Goal: Task Accomplishment & Management: Complete application form

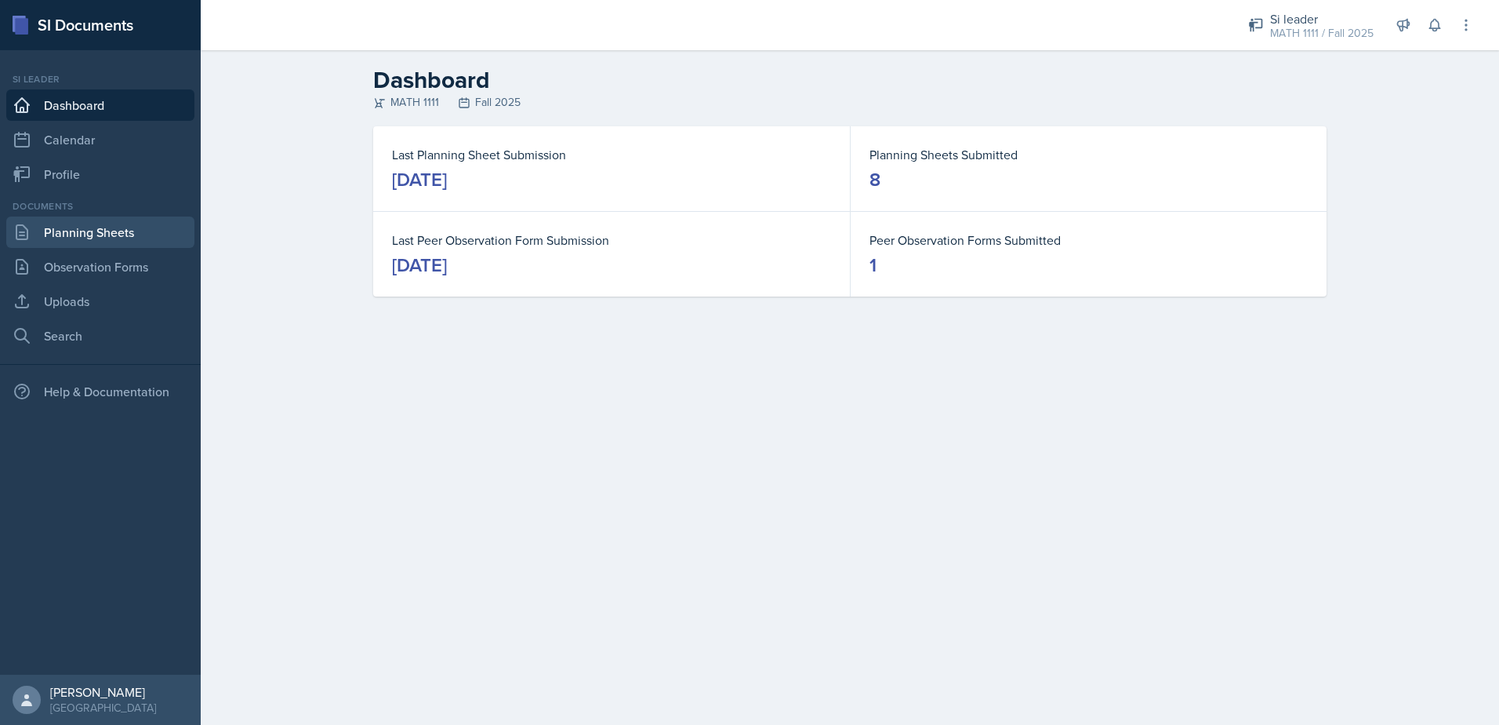
click at [158, 232] on link "Planning Sheets" at bounding box center [100, 231] width 188 height 31
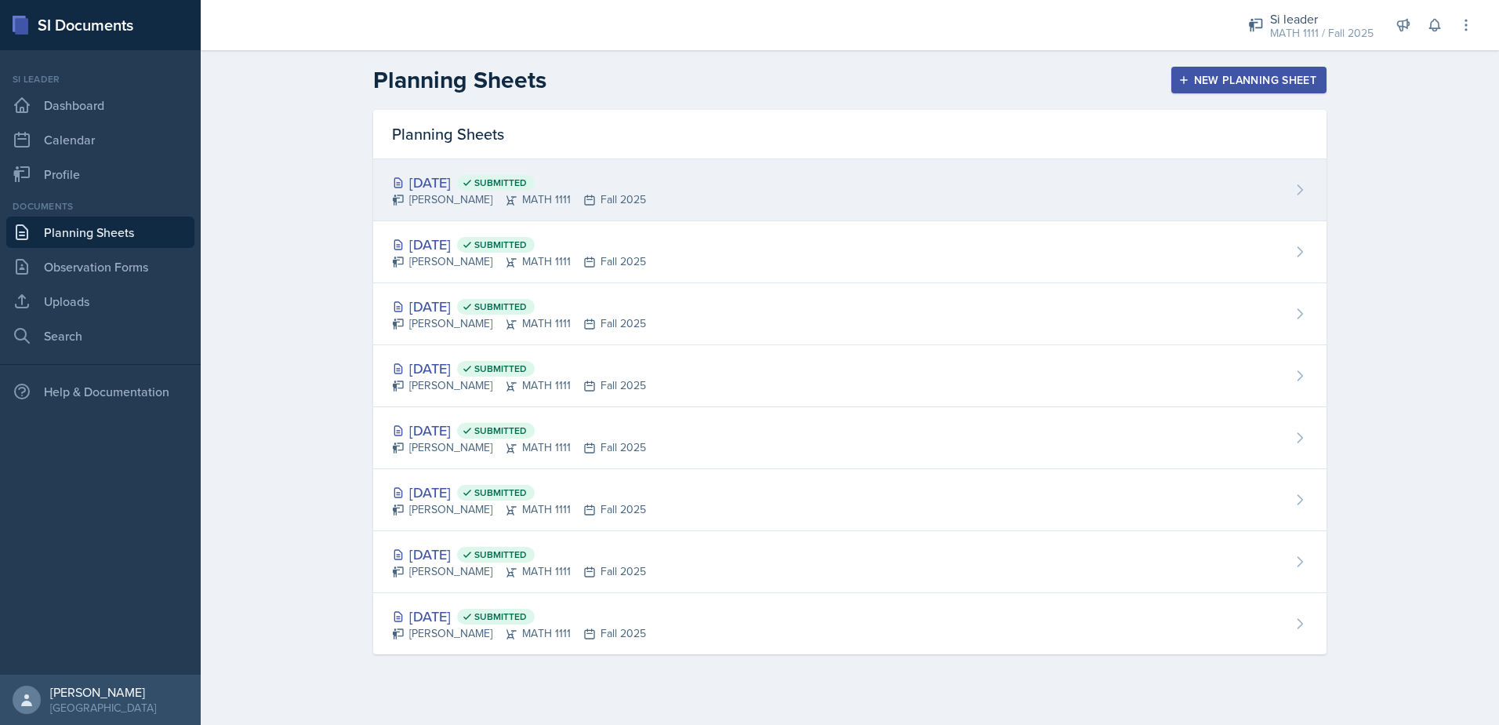
click at [449, 184] on div "[DATE] Submitted" at bounding box center [519, 182] width 254 height 21
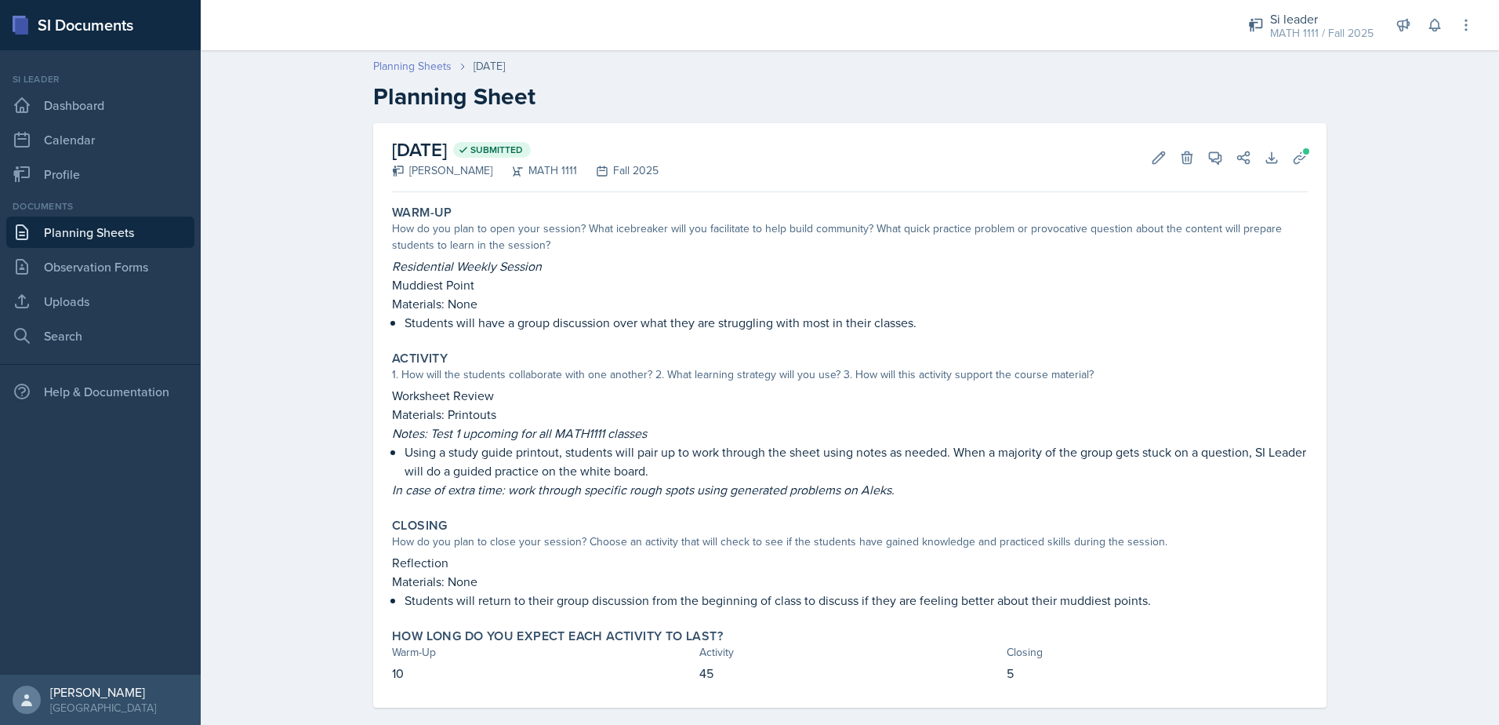
click at [425, 64] on link "Planning Sheets" at bounding box center [412, 66] width 78 height 16
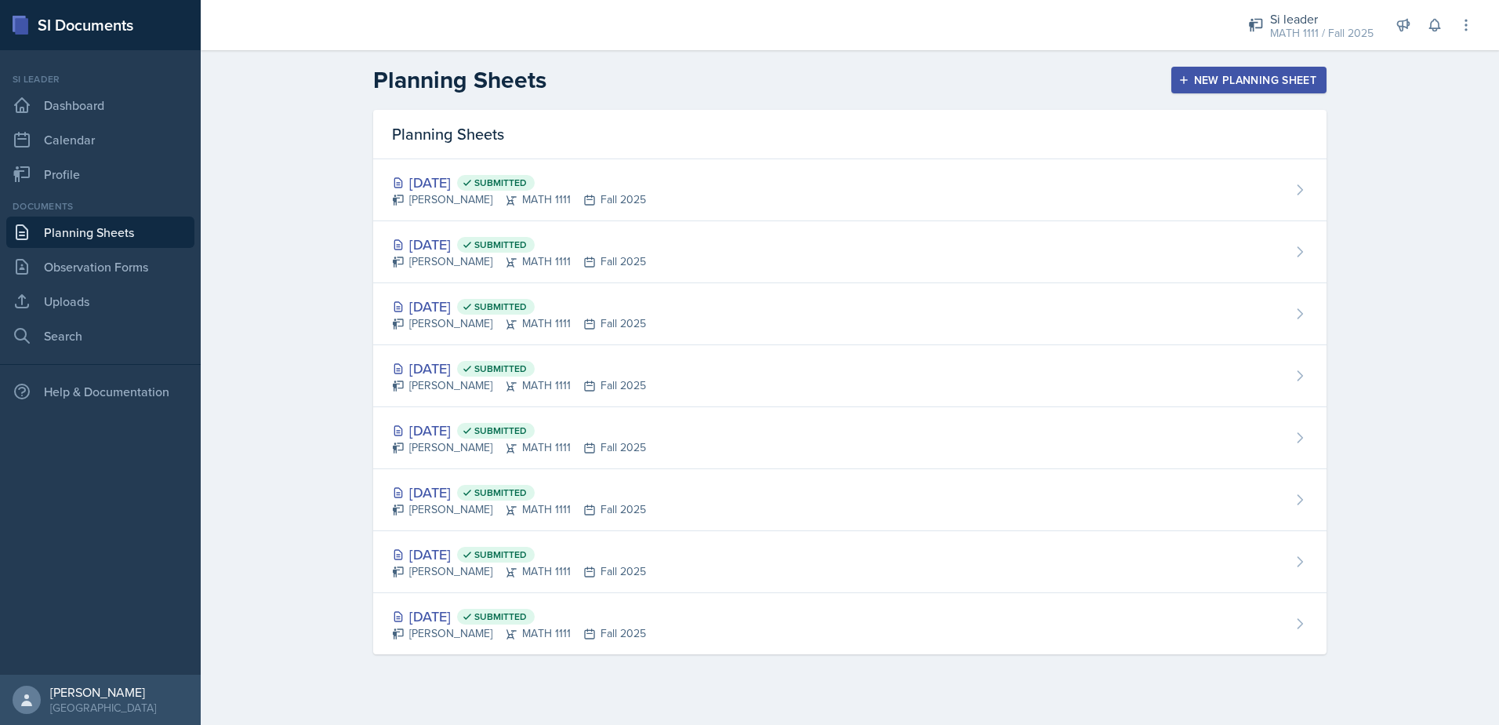
click at [1217, 83] on div "New Planning Sheet" at bounding box center [1249, 80] width 135 height 13
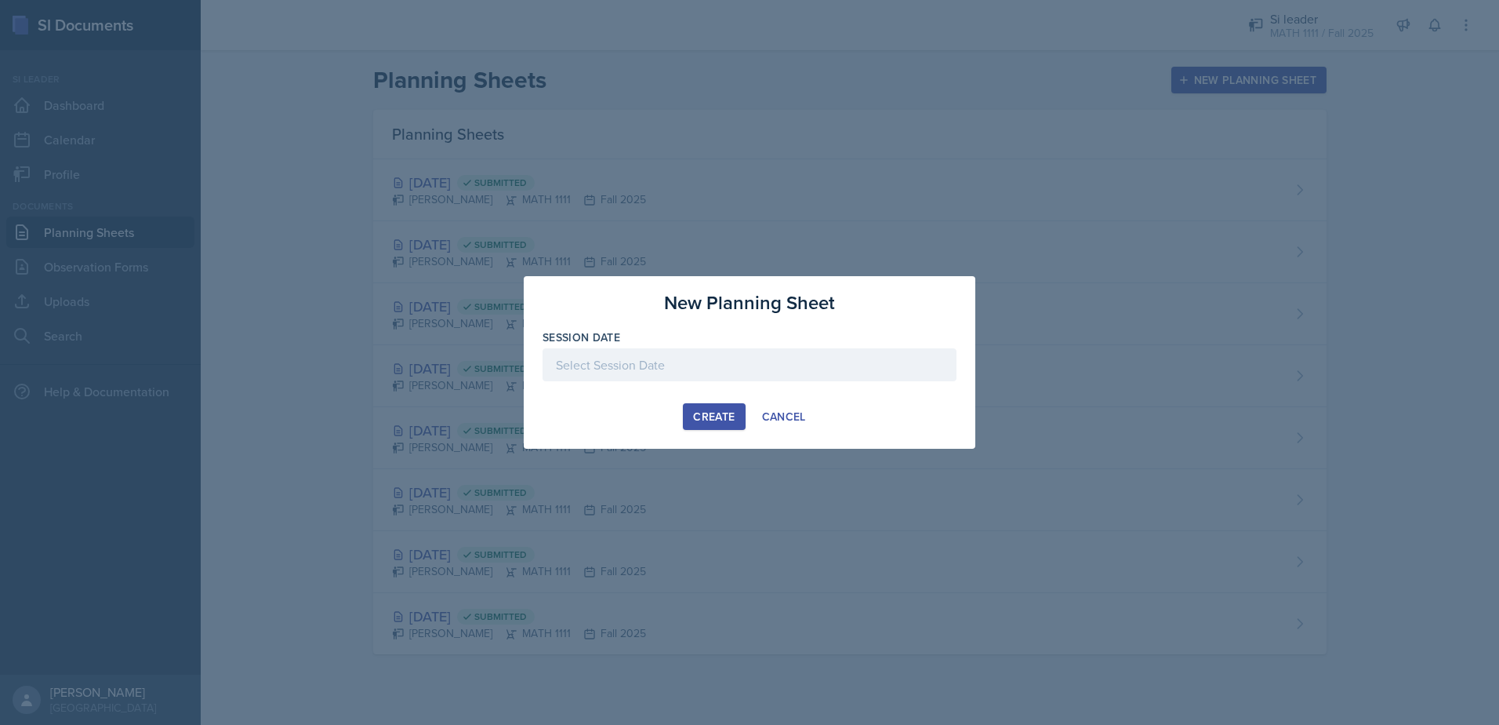
click at [597, 368] on div at bounding box center [750, 364] width 414 height 33
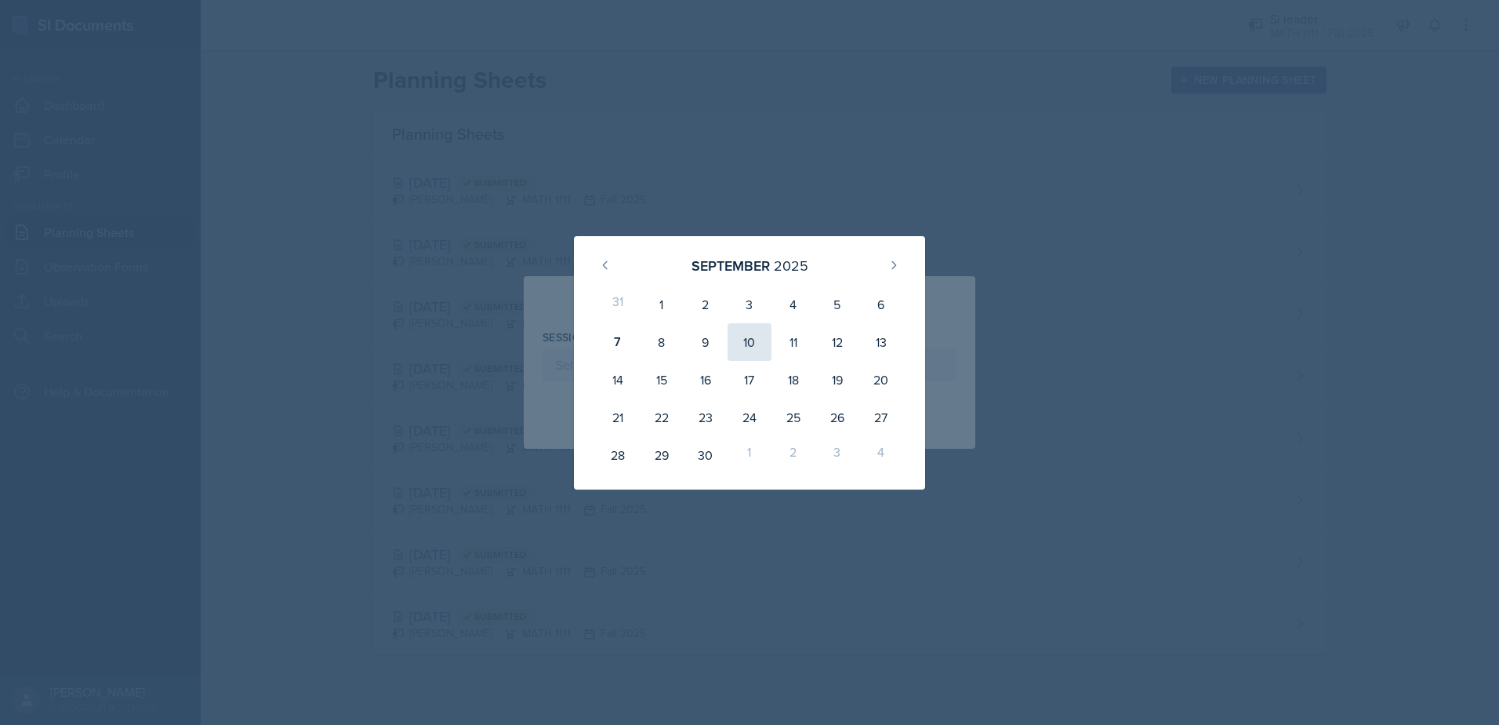
click at [736, 346] on div "10" at bounding box center [750, 342] width 44 height 38
type input "[DATE]"
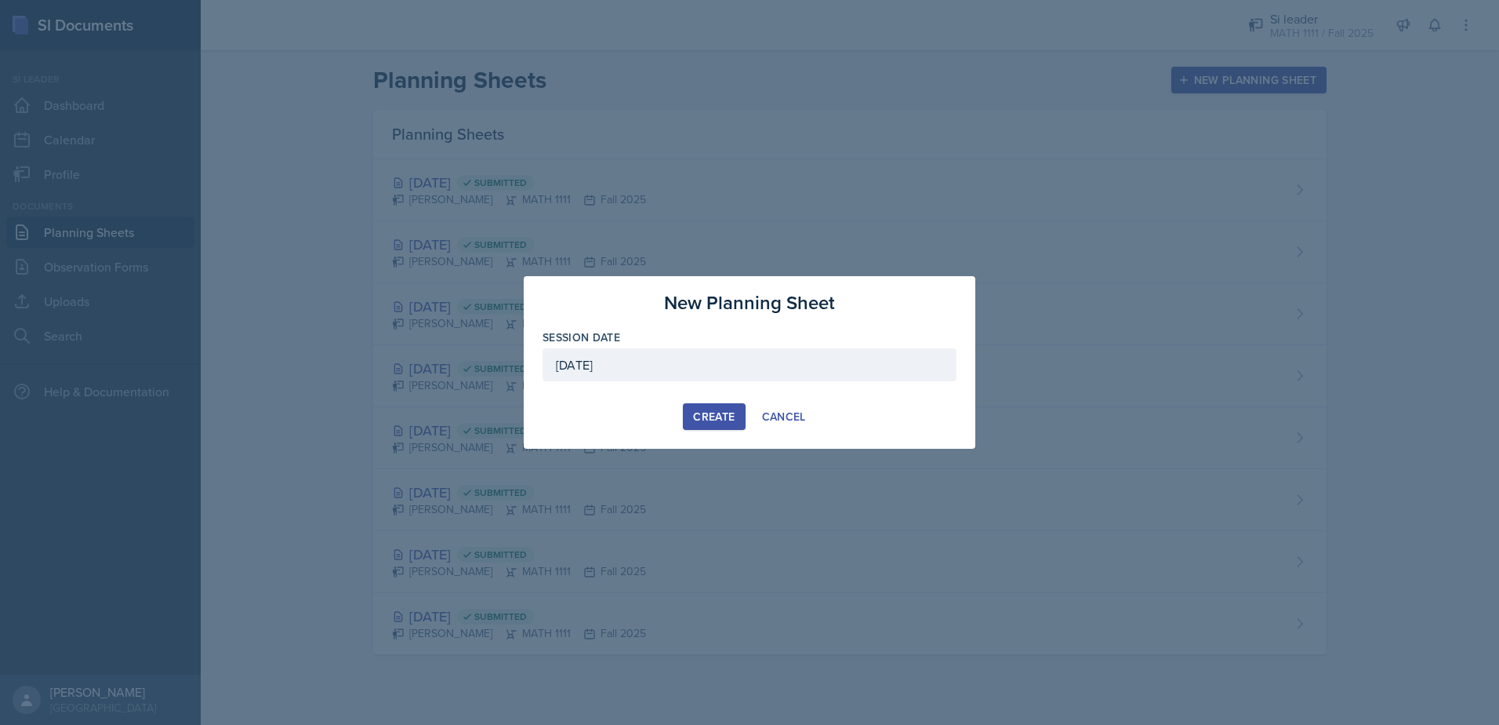
click at [713, 418] on div "Create" at bounding box center [714, 416] width 42 height 13
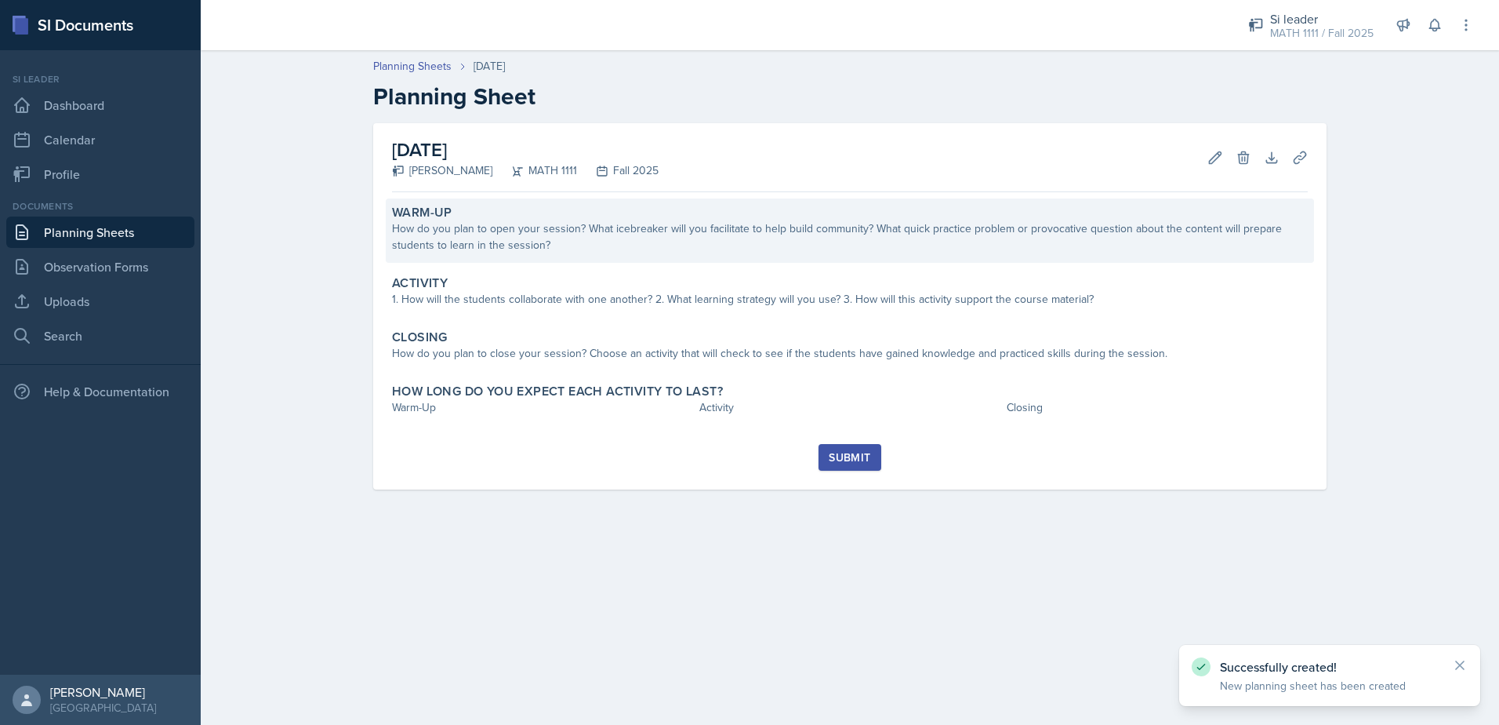
click at [663, 261] on div "Warm-Up How do you plan to open your session? What icebreaker will you facilita…" at bounding box center [850, 230] width 928 height 64
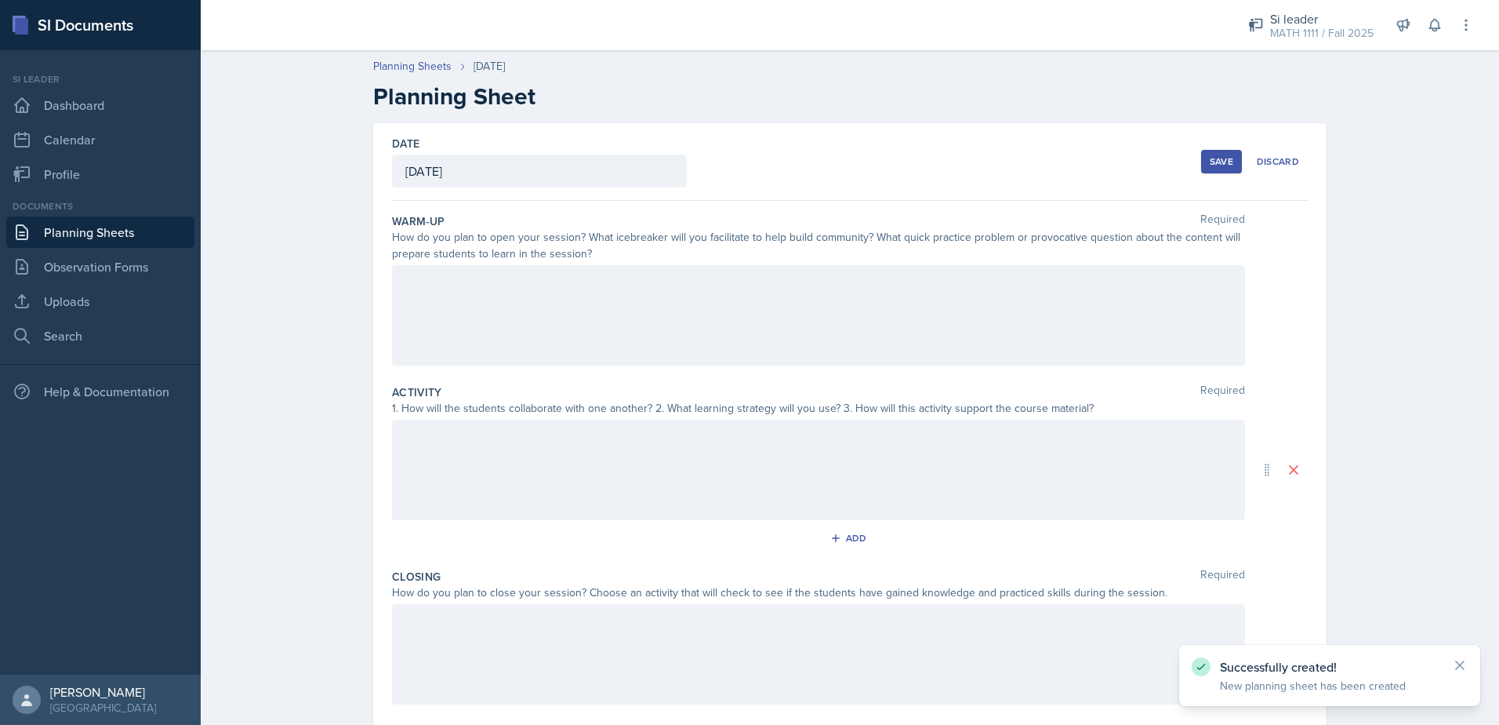
click at [572, 317] on div at bounding box center [818, 315] width 853 height 100
click at [437, 281] on icon at bounding box center [445, 282] width 16 height 16
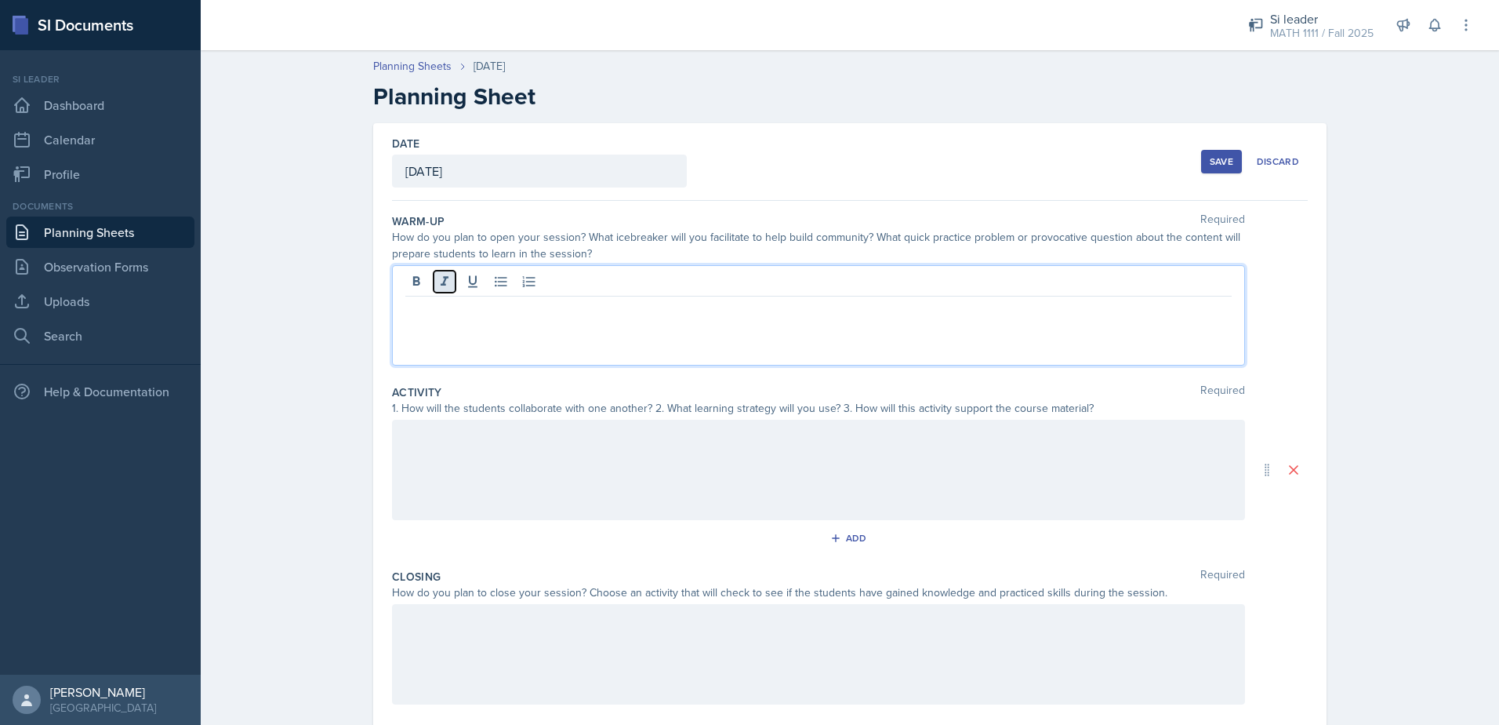
click at [437, 281] on icon at bounding box center [445, 282] width 16 height 16
click at [437, 279] on icon at bounding box center [445, 282] width 16 height 16
click at [437, 334] on p at bounding box center [818, 327] width 826 height 19
click at [493, 288] on icon at bounding box center [501, 282] width 16 height 16
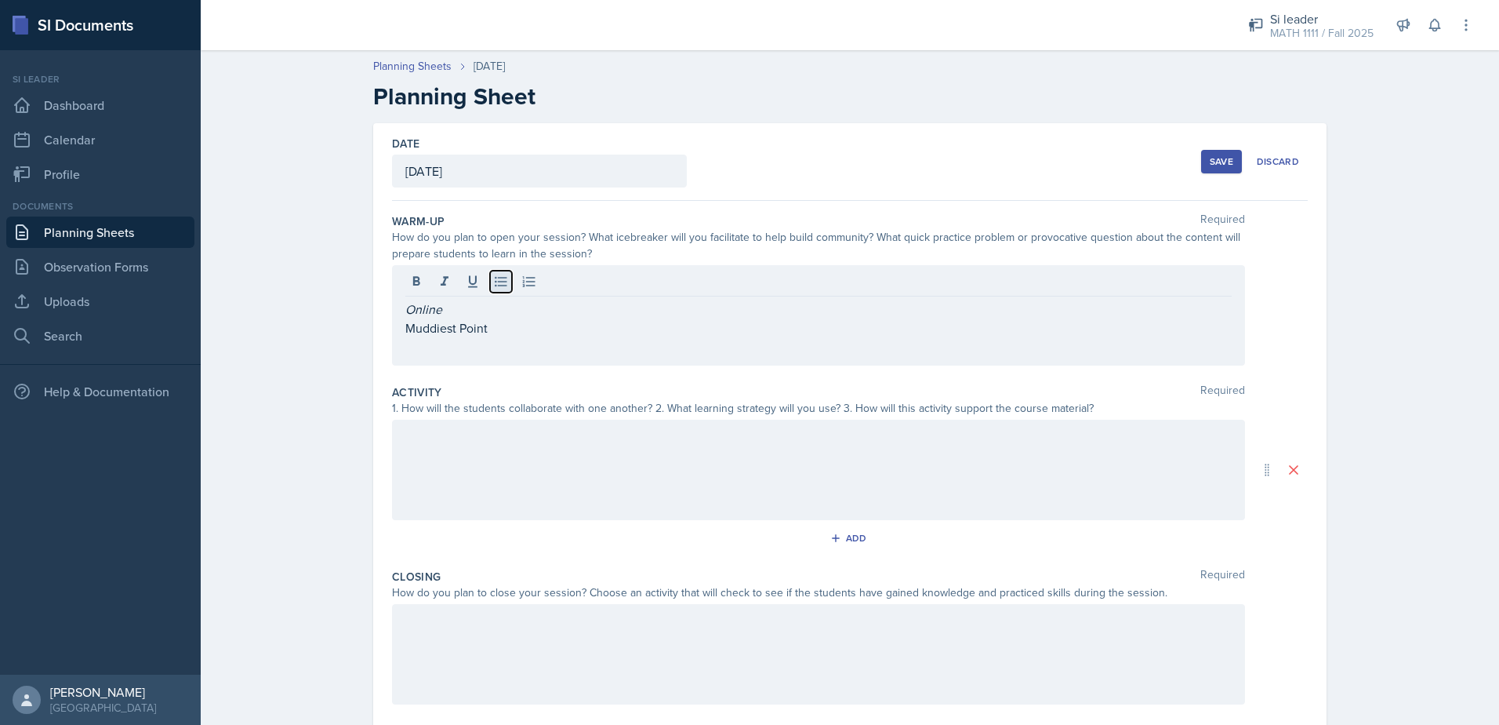
click at [491, 289] on button at bounding box center [501, 282] width 22 height 22
click at [496, 464] on div at bounding box center [818, 470] width 853 height 100
click at [505, 438] on button at bounding box center [501, 436] width 22 height 22
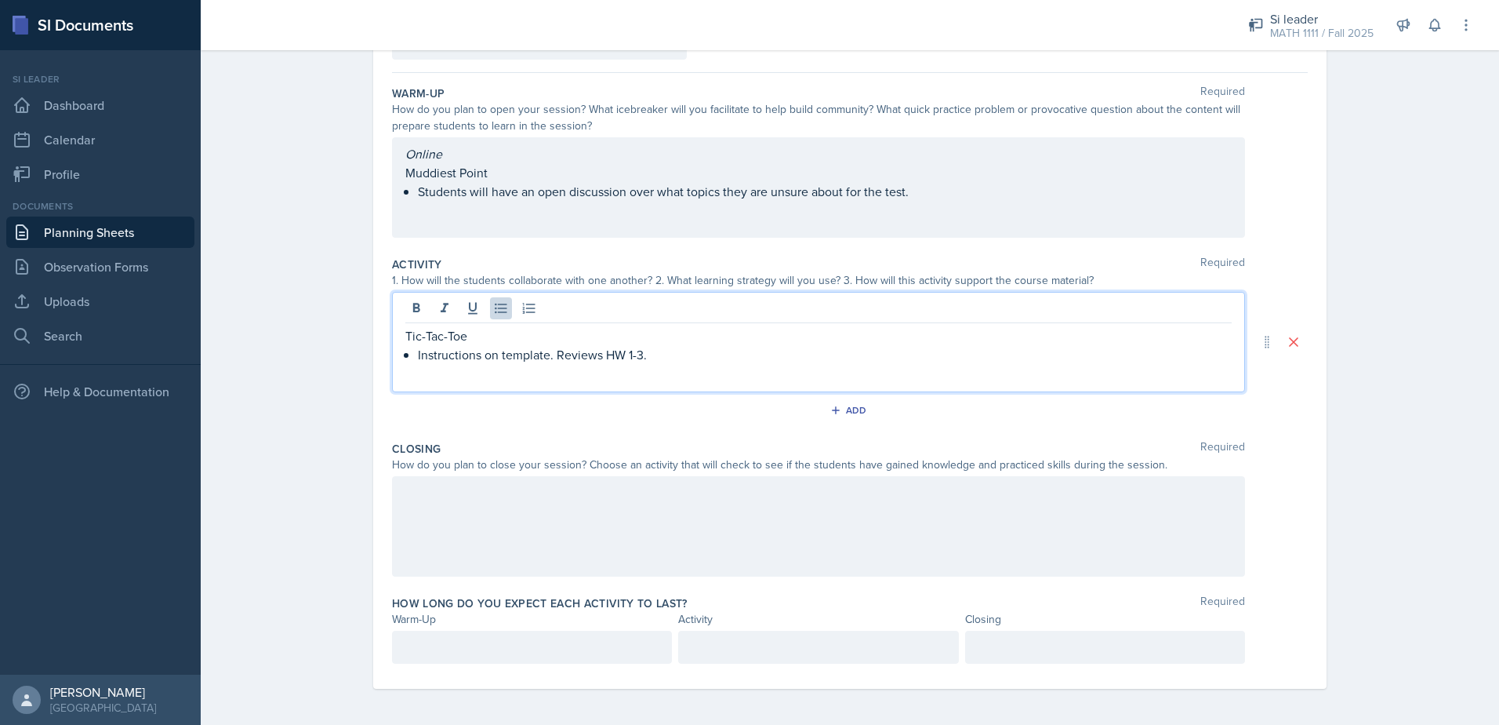
scroll to position [129, 0]
click at [539, 561] on div at bounding box center [818, 524] width 853 height 100
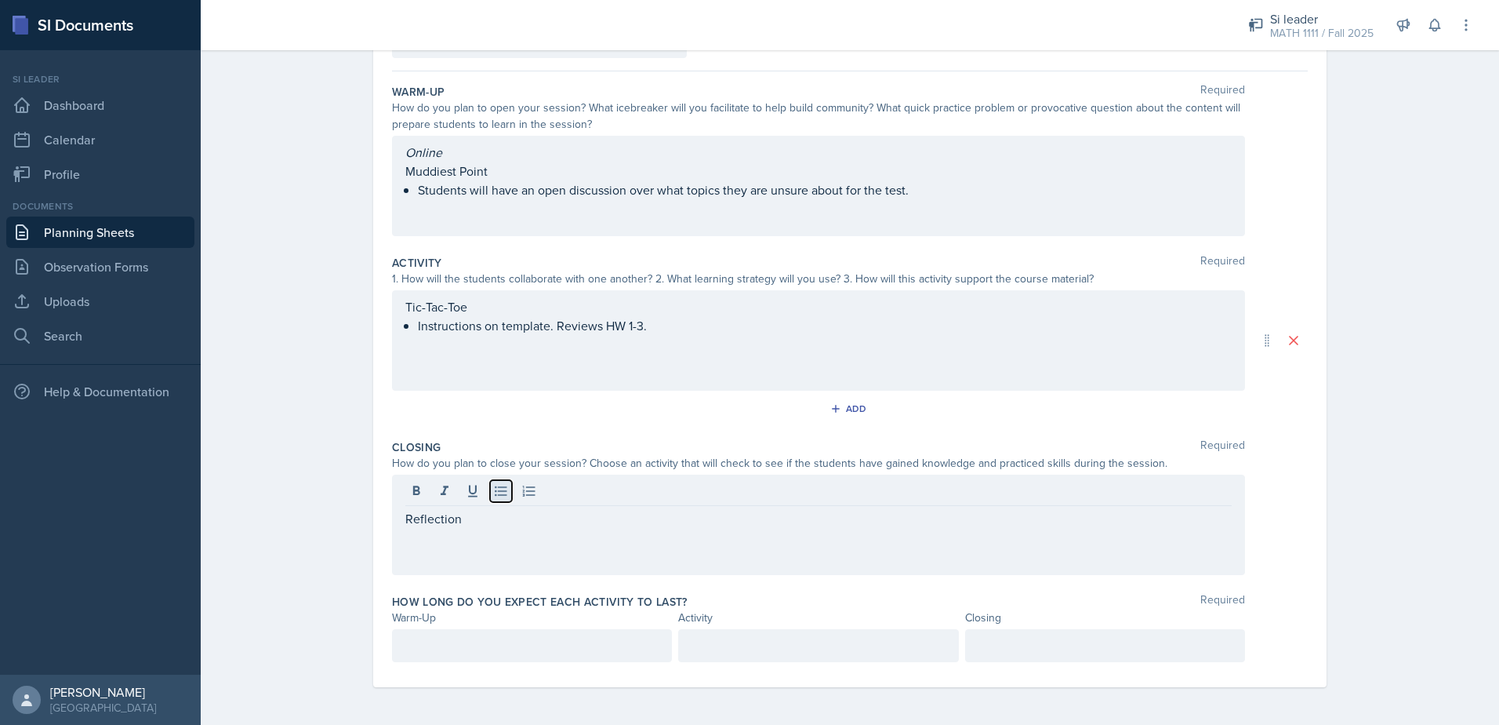
click at [493, 496] on icon at bounding box center [501, 491] width 16 height 16
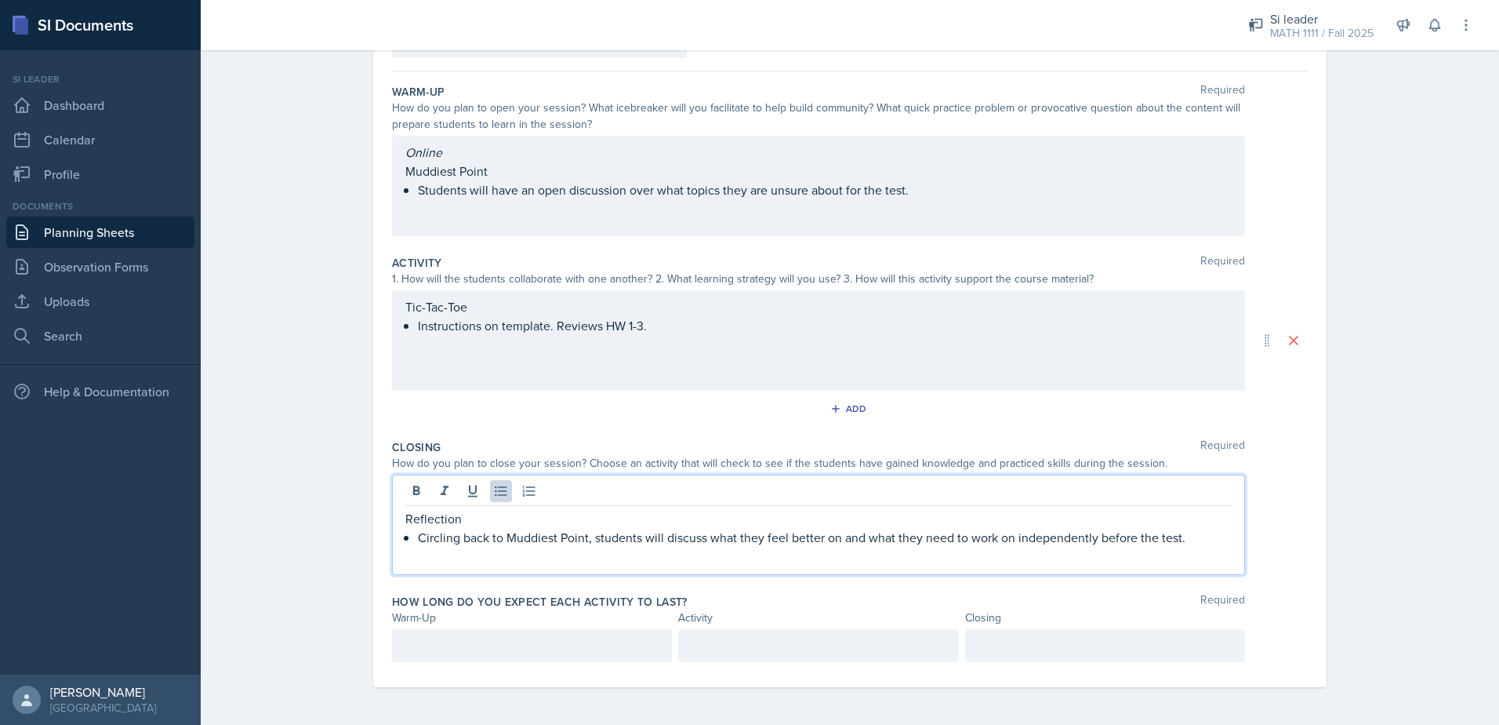
click at [1095, 655] on div at bounding box center [1105, 645] width 280 height 33
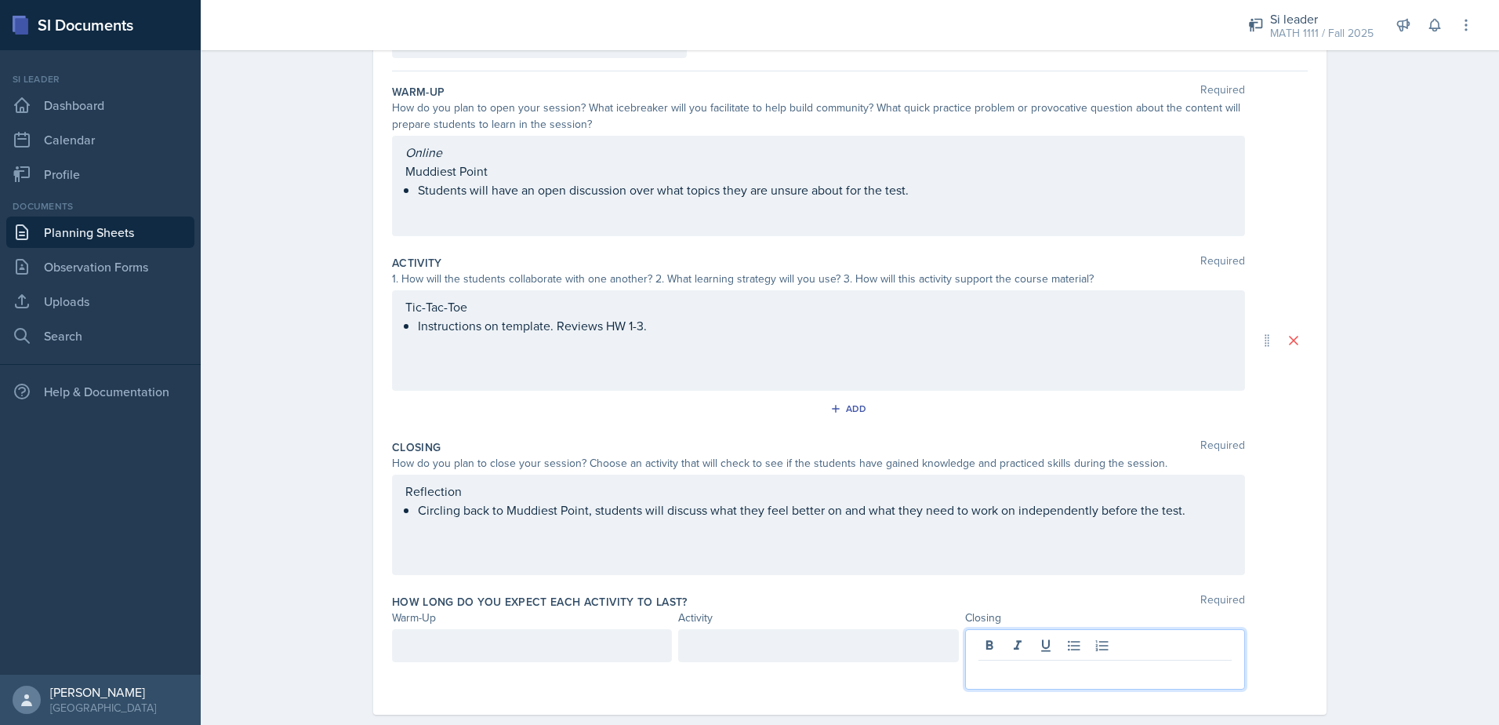
scroll to position [157, 0]
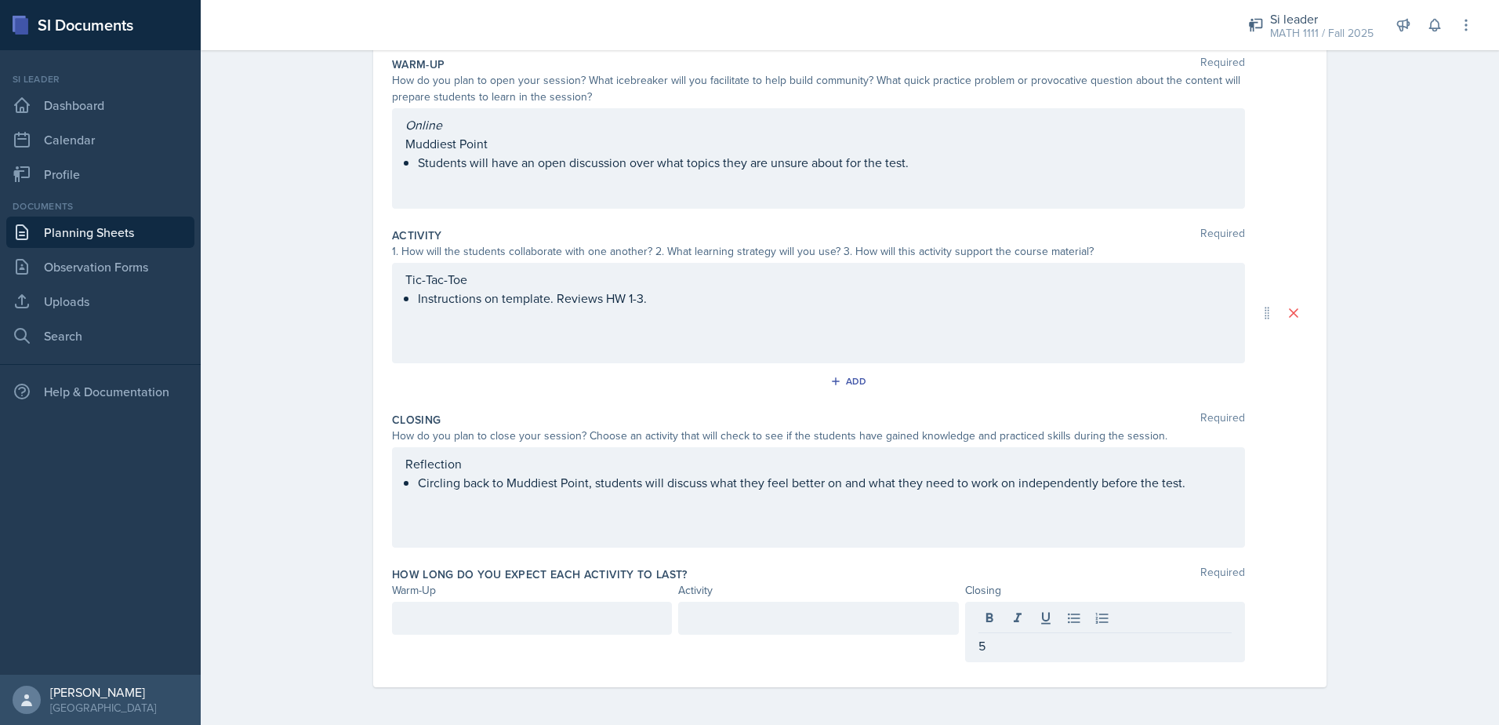
click at [566, 607] on div at bounding box center [532, 617] width 280 height 33
click at [710, 616] on div at bounding box center [818, 617] width 280 height 33
click at [1326, 513] on div "Date [DATE] [DATE] 31 1 2 3 4 5 6 7 8 9 10 11 12 13 14 15 16 17 18 19 20 21 22 …" at bounding box center [850, 345] width 1004 height 758
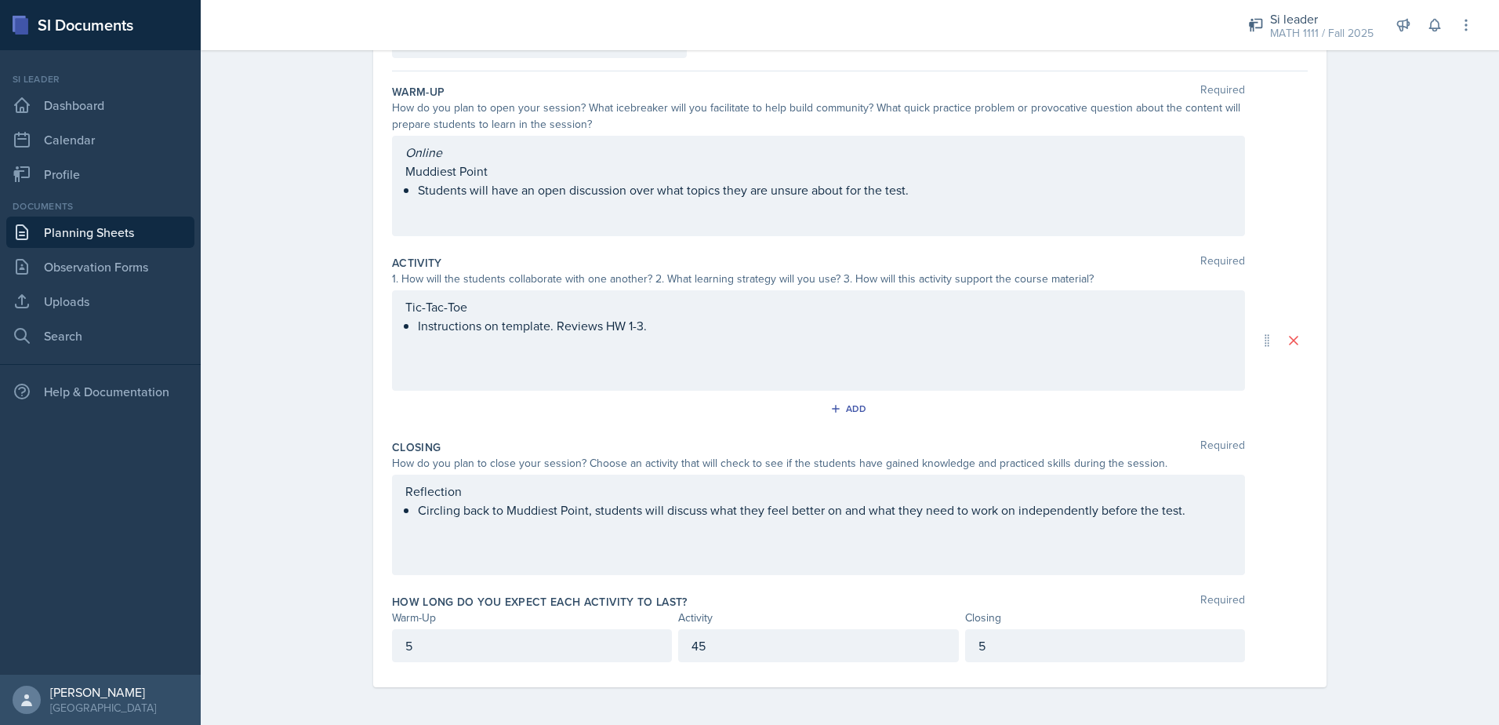
scroll to position [0, 0]
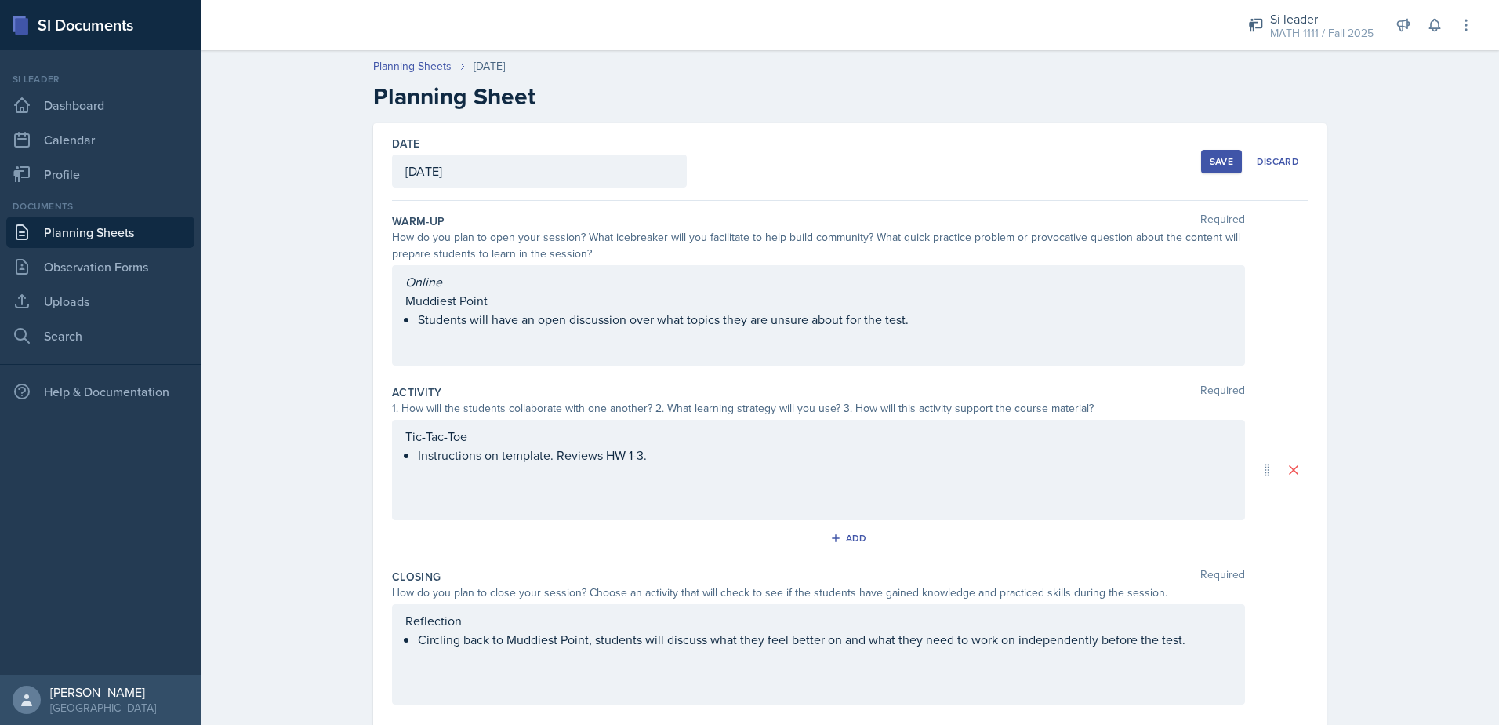
click at [1224, 165] on div "Save" at bounding box center [1222, 161] width 24 height 13
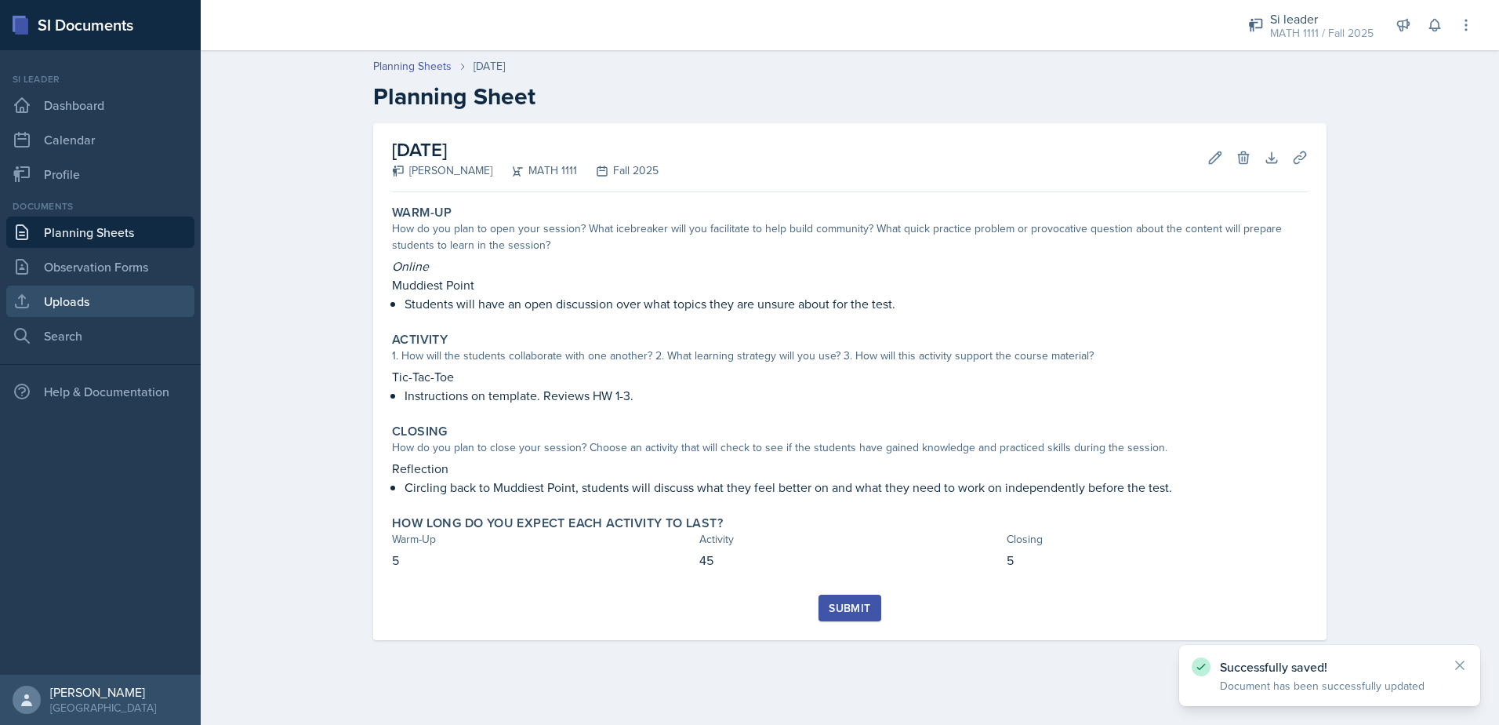
click at [88, 300] on link "Uploads" at bounding box center [100, 300] width 188 height 31
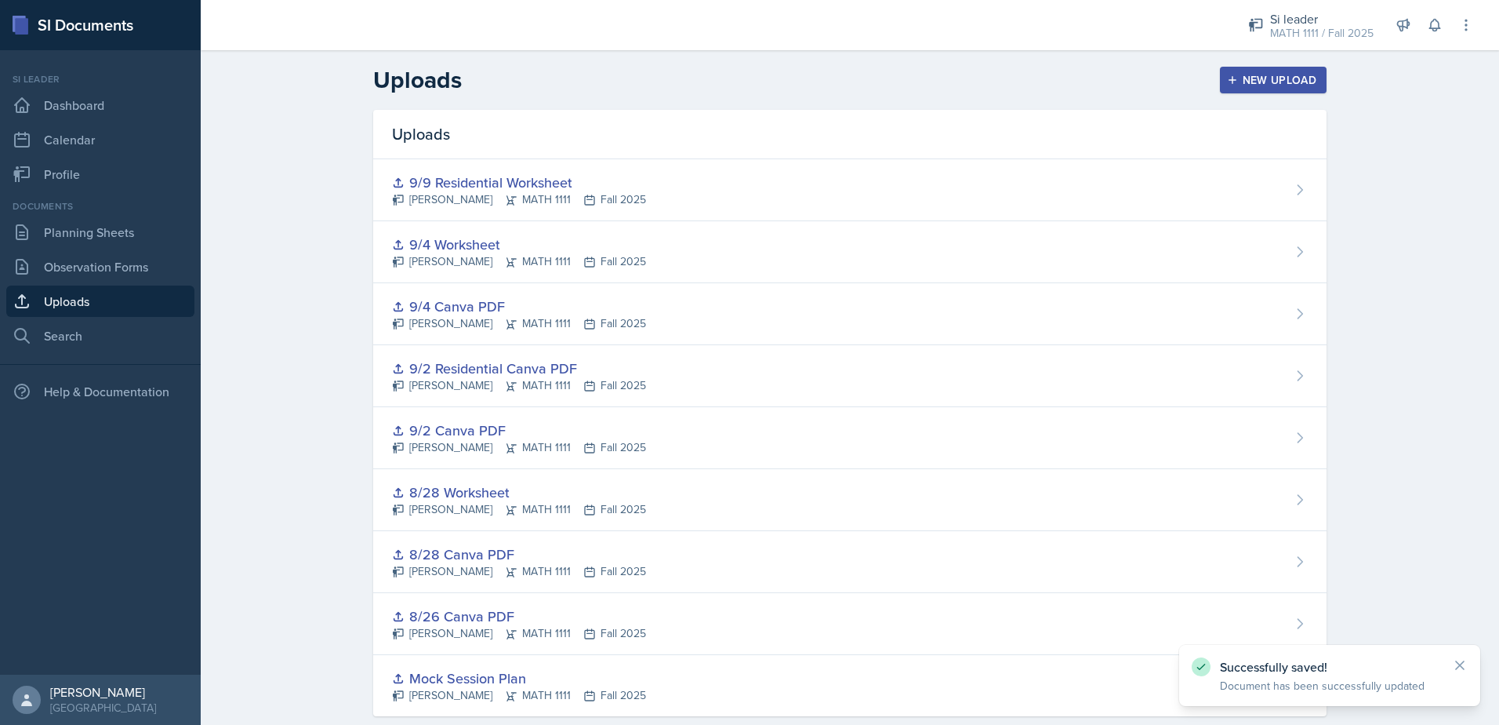
click at [1256, 82] on div "New Upload" at bounding box center [1273, 80] width 87 height 13
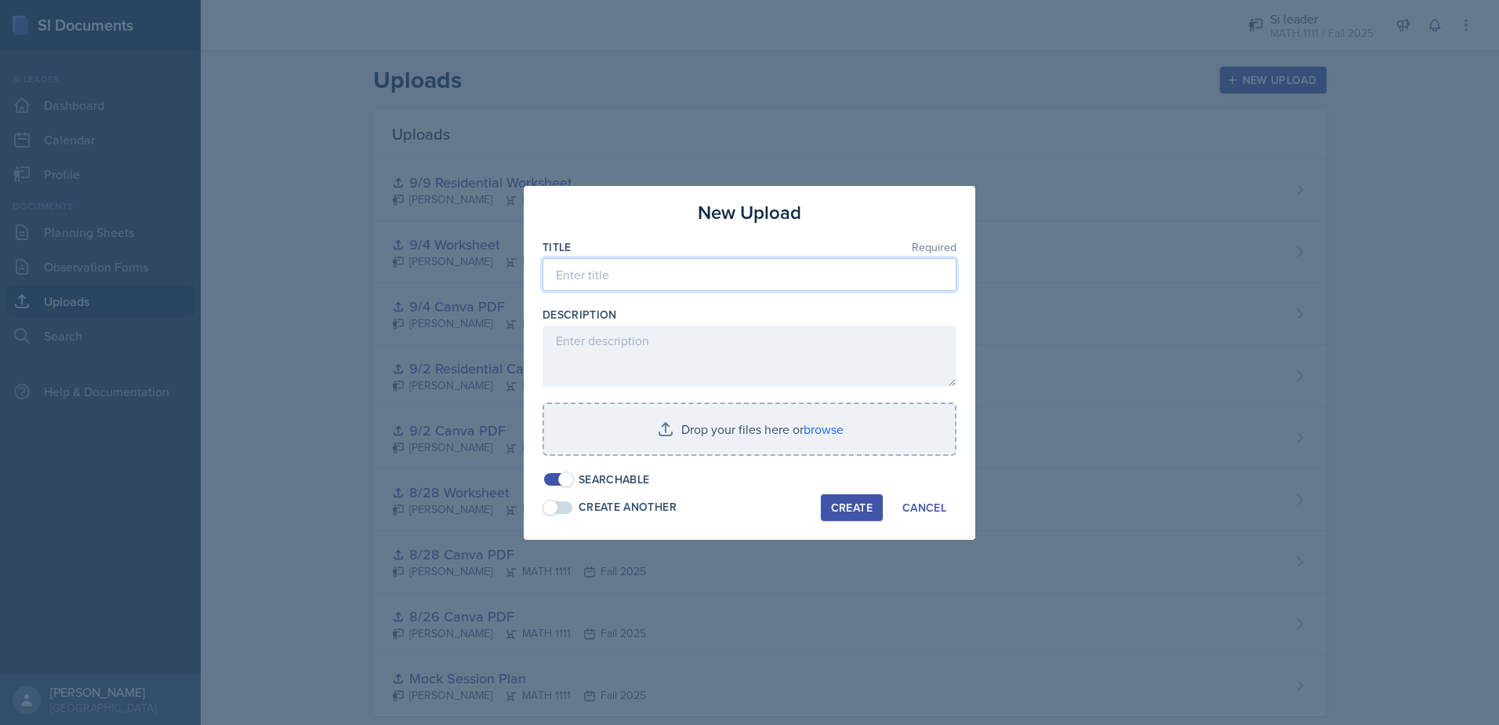
click at [676, 281] on input at bounding box center [750, 274] width 414 height 33
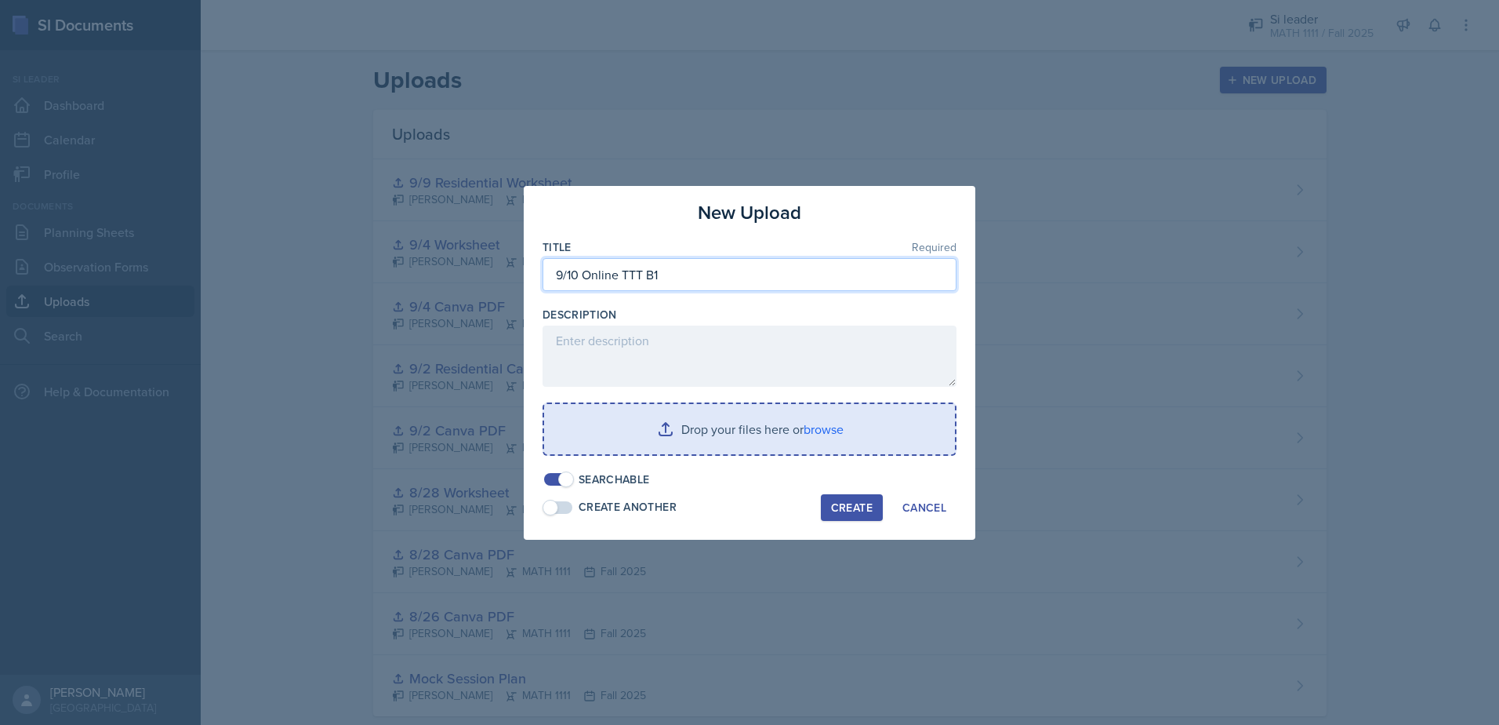
type input "9/10 Online TTT B1"
click at [722, 430] on input "file" at bounding box center [749, 429] width 411 height 50
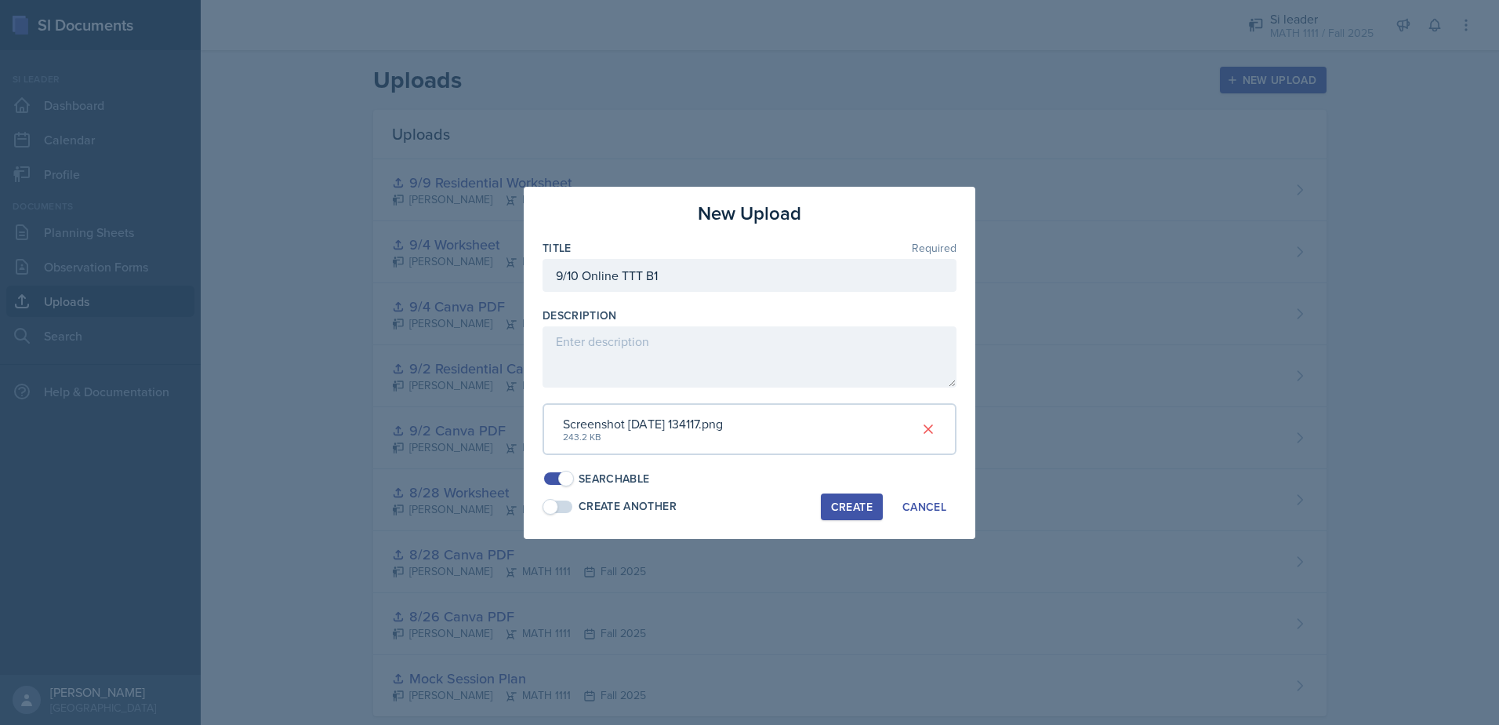
click at [853, 501] on div "Create" at bounding box center [852, 506] width 42 height 13
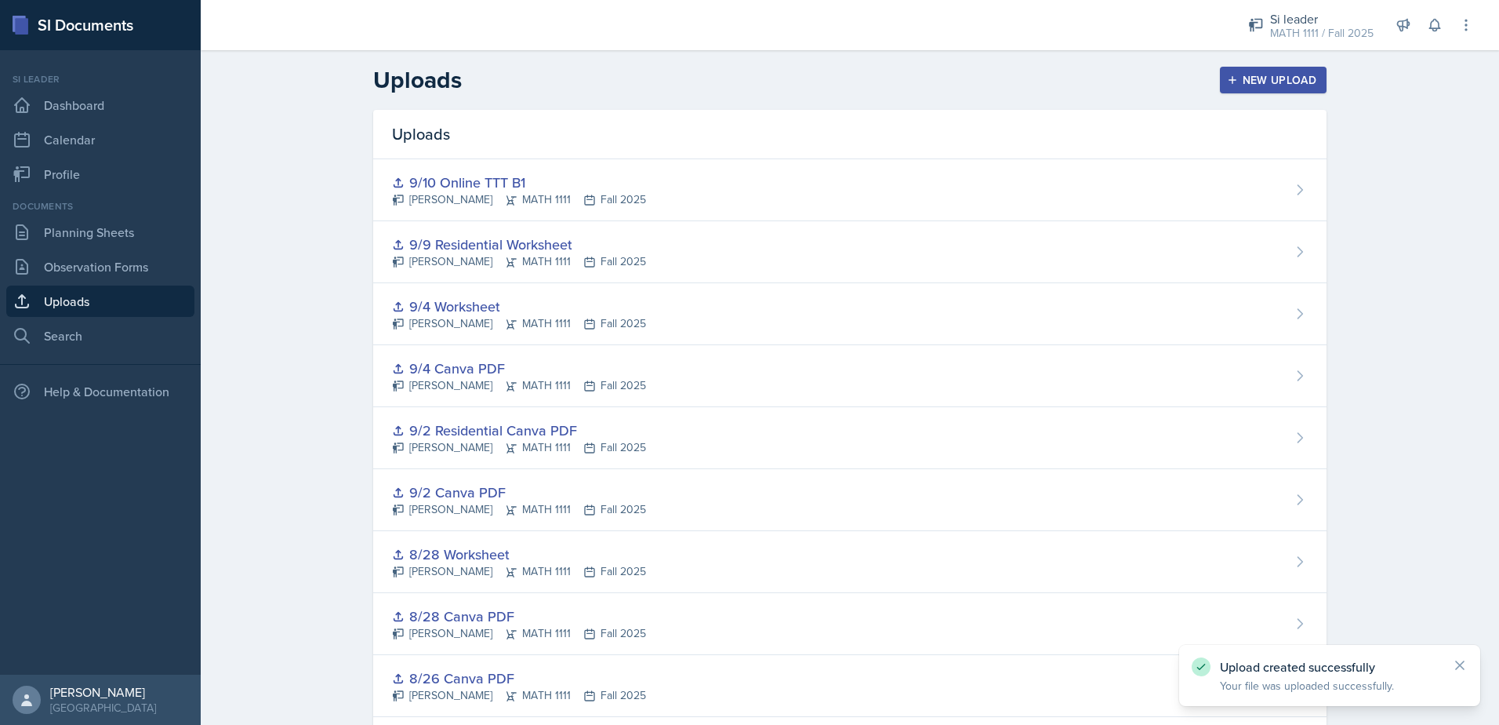
click at [1257, 88] on button "New Upload" at bounding box center [1273, 80] width 107 height 27
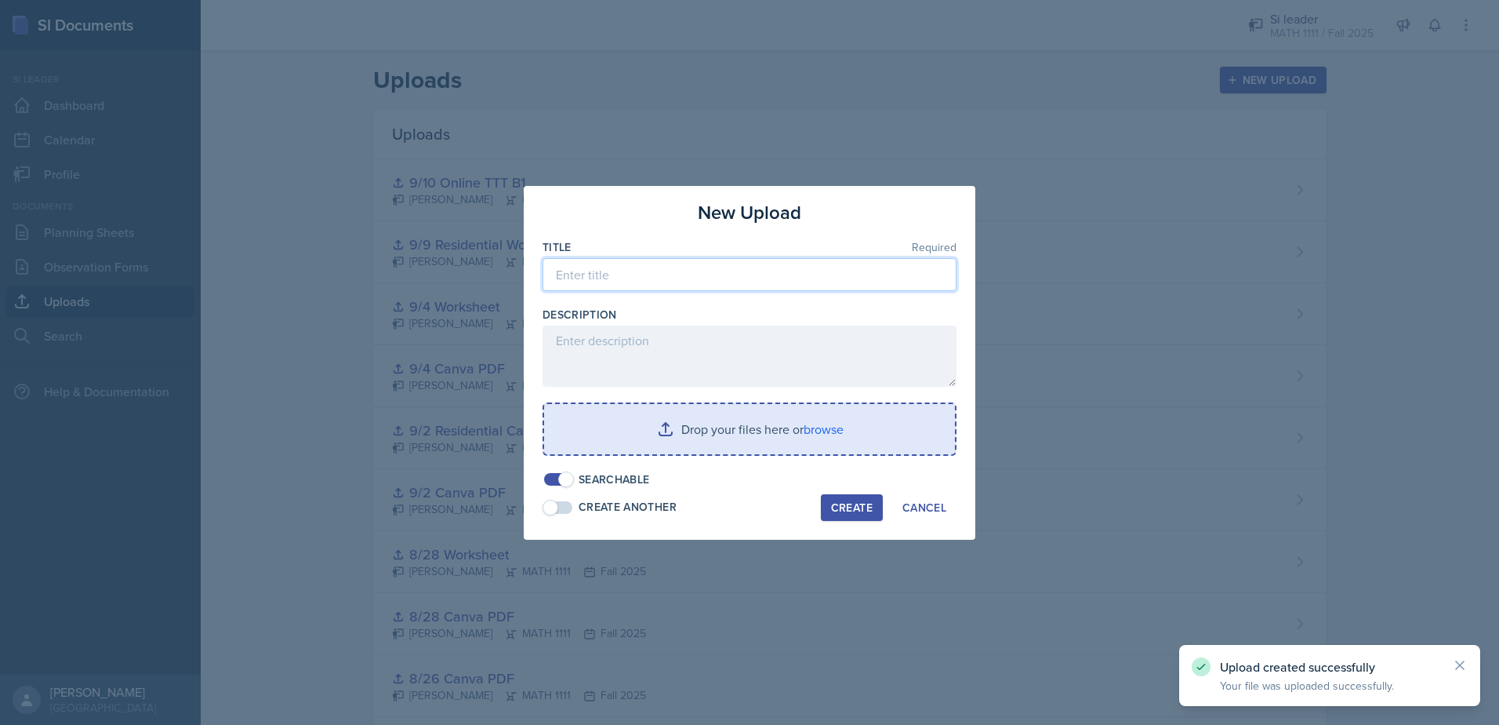
click at [810, 267] on input at bounding box center [750, 274] width 414 height 33
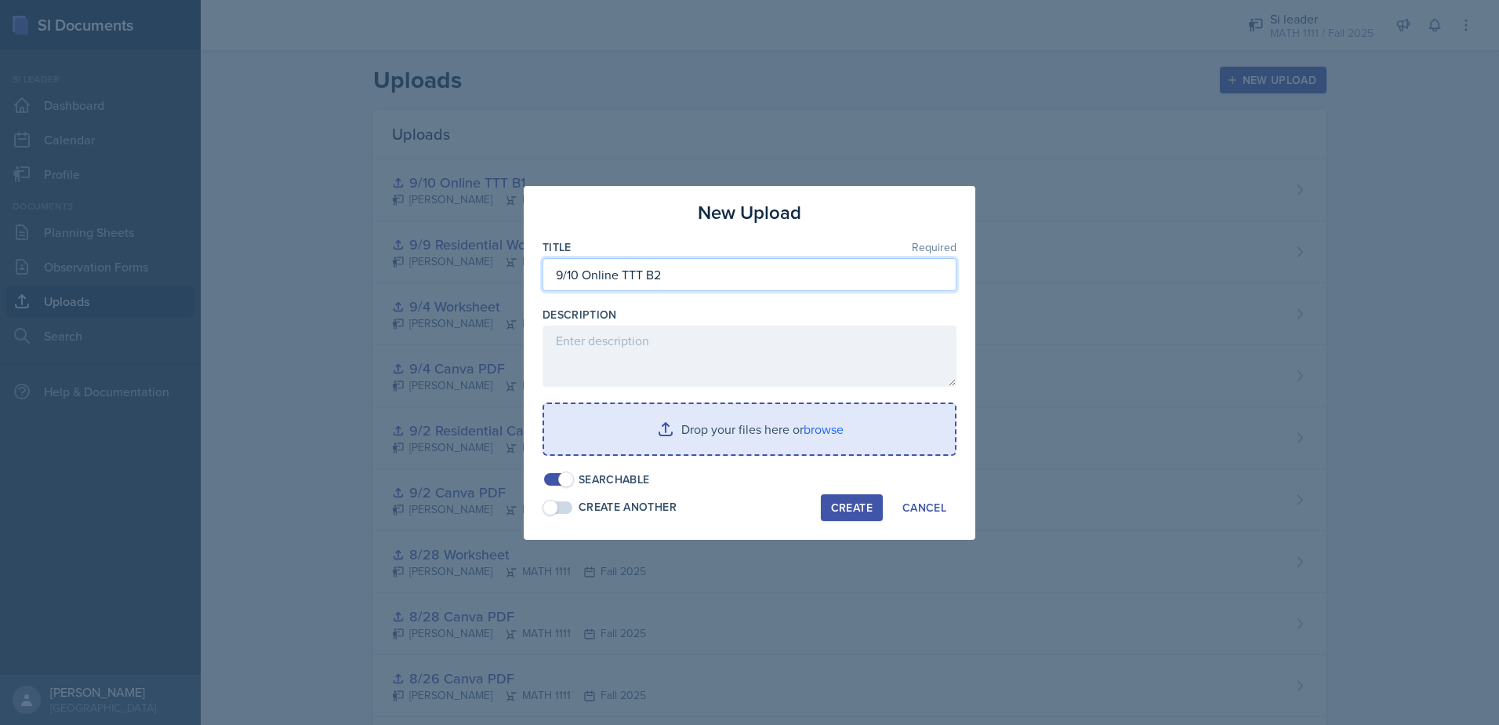
type input "9/10 Online TTT B2"
click at [764, 434] on input "file" at bounding box center [749, 429] width 411 height 50
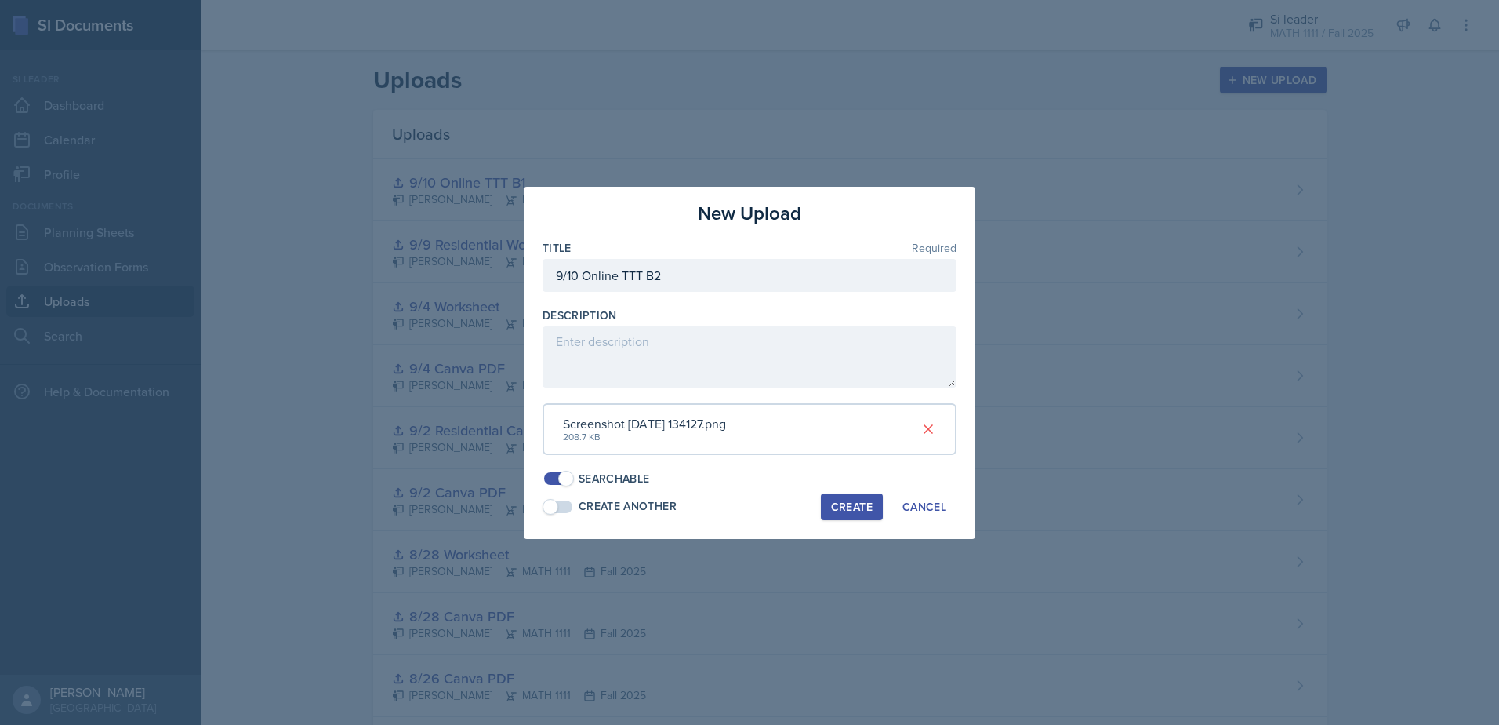
click at [862, 505] on div "Create" at bounding box center [852, 506] width 42 height 13
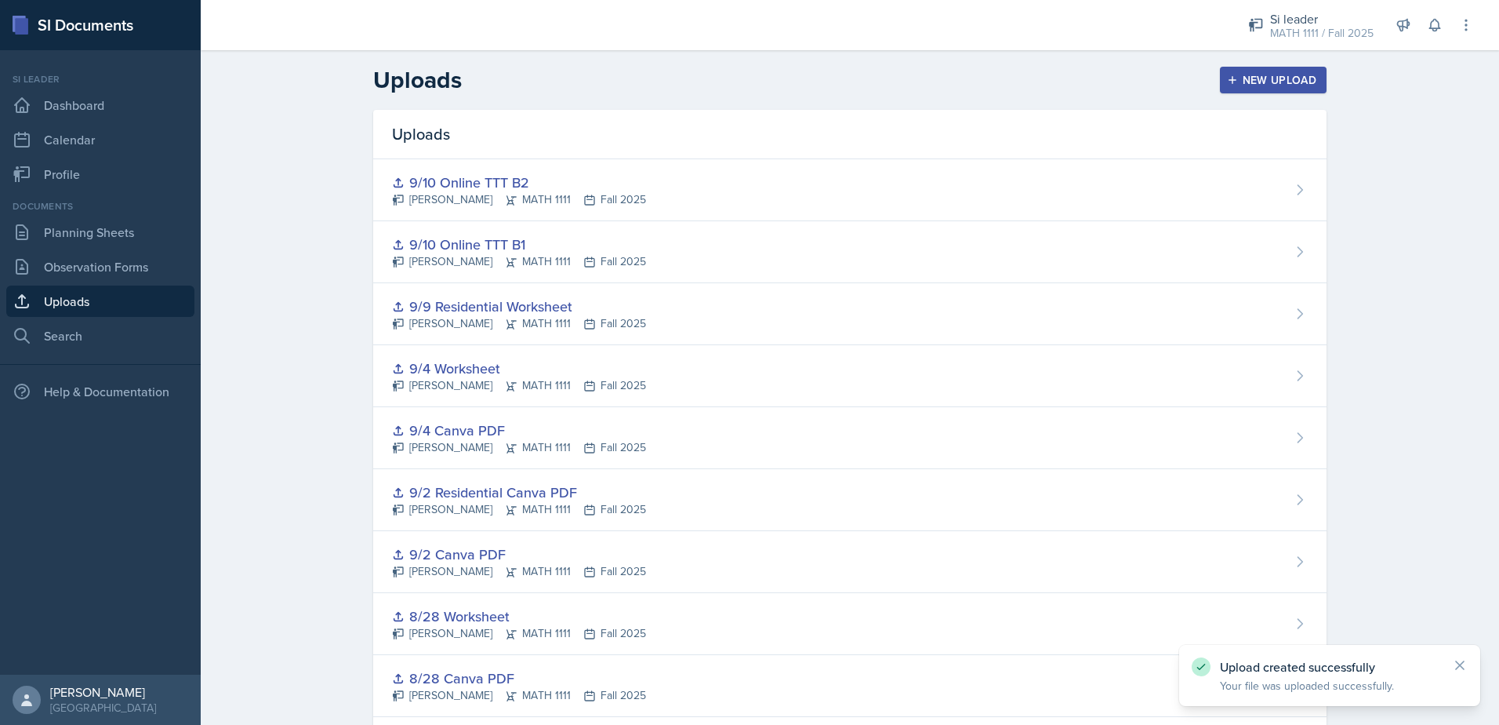
click at [1285, 79] on div "New Upload" at bounding box center [1273, 80] width 87 height 13
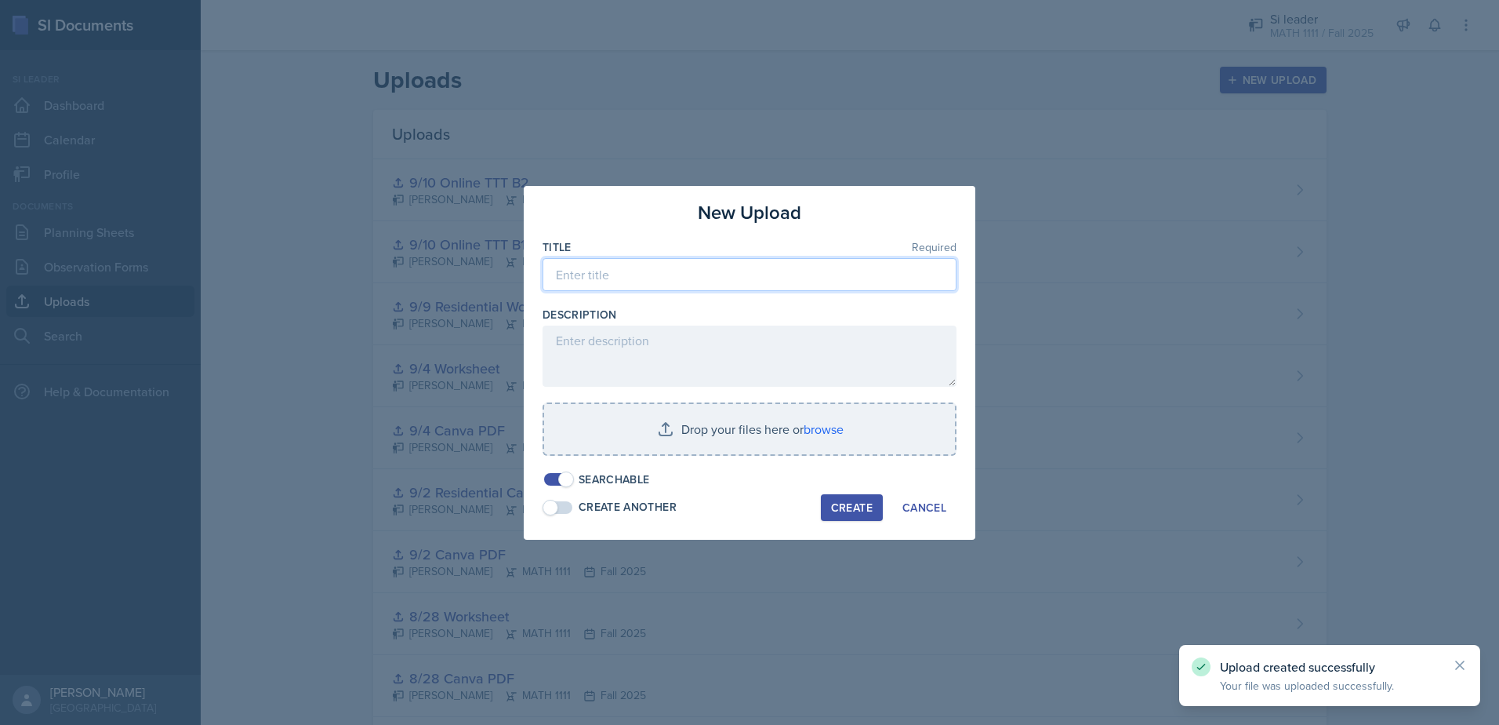
click at [714, 278] on input at bounding box center [750, 274] width 414 height 33
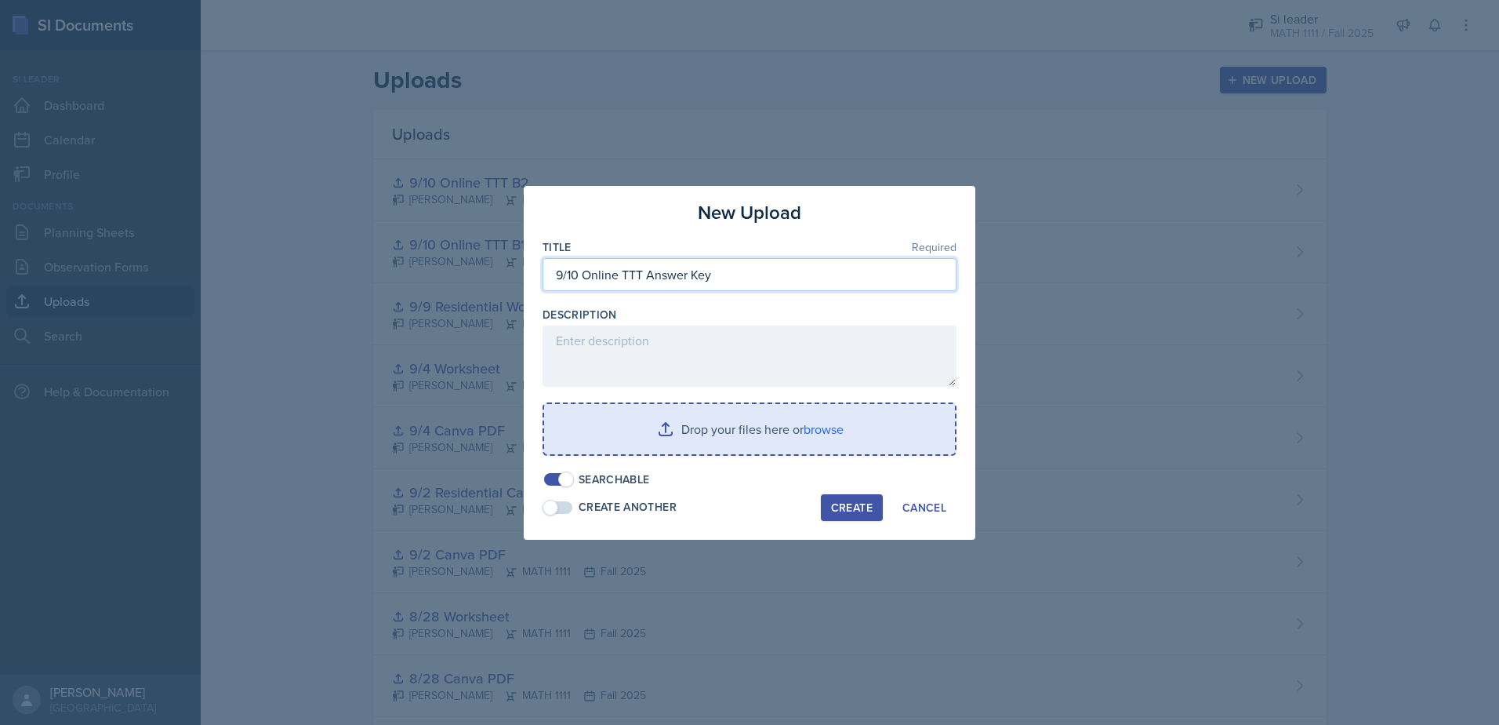
type input "9/10 Online TTT Answer Key"
click at [717, 423] on input "file" at bounding box center [749, 429] width 411 height 50
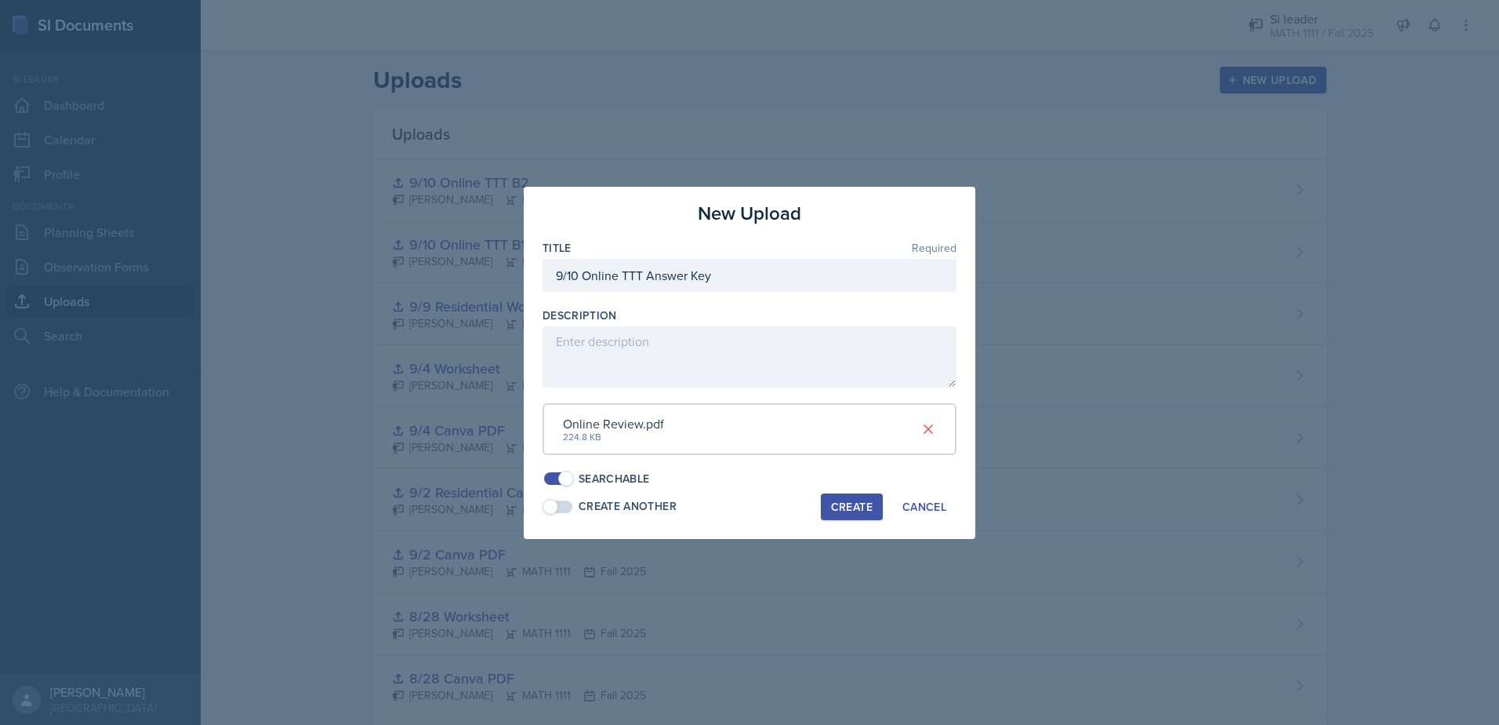
click at [874, 510] on button "Create" at bounding box center [852, 506] width 62 height 27
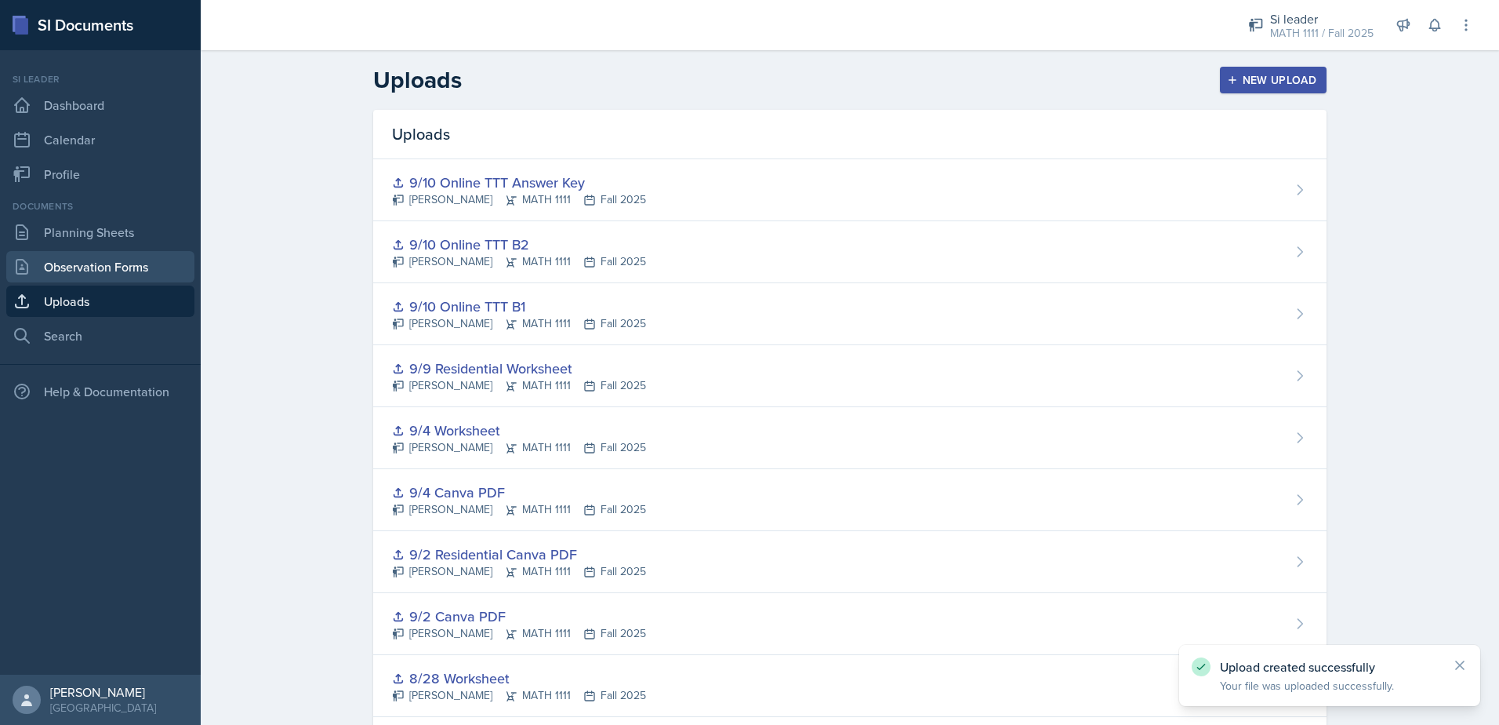
click at [105, 260] on link "Observation Forms" at bounding box center [100, 266] width 188 height 31
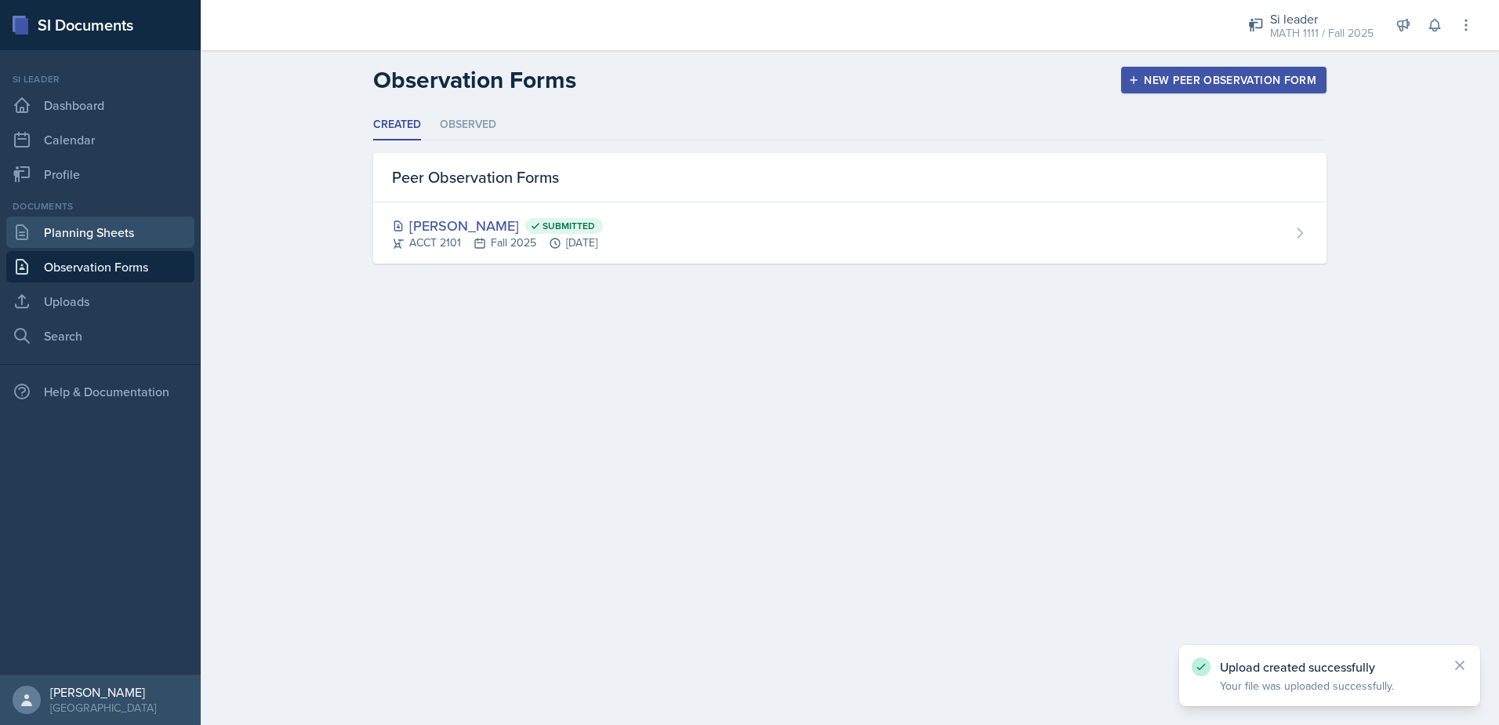
click at [30, 238] on icon at bounding box center [22, 232] width 19 height 19
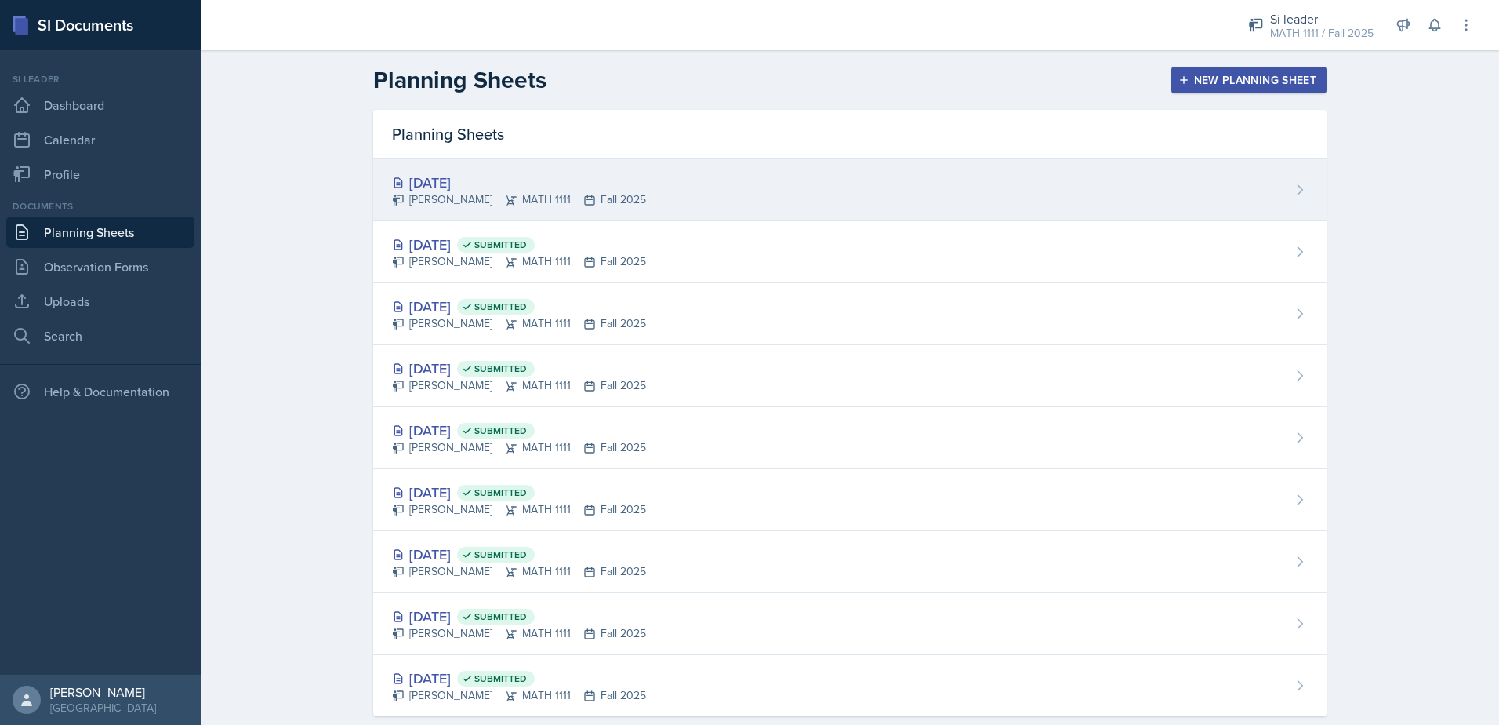
click at [1062, 167] on div "[DATE] [PERSON_NAME] MATH 1111 Fall 2025" at bounding box center [849, 190] width 953 height 62
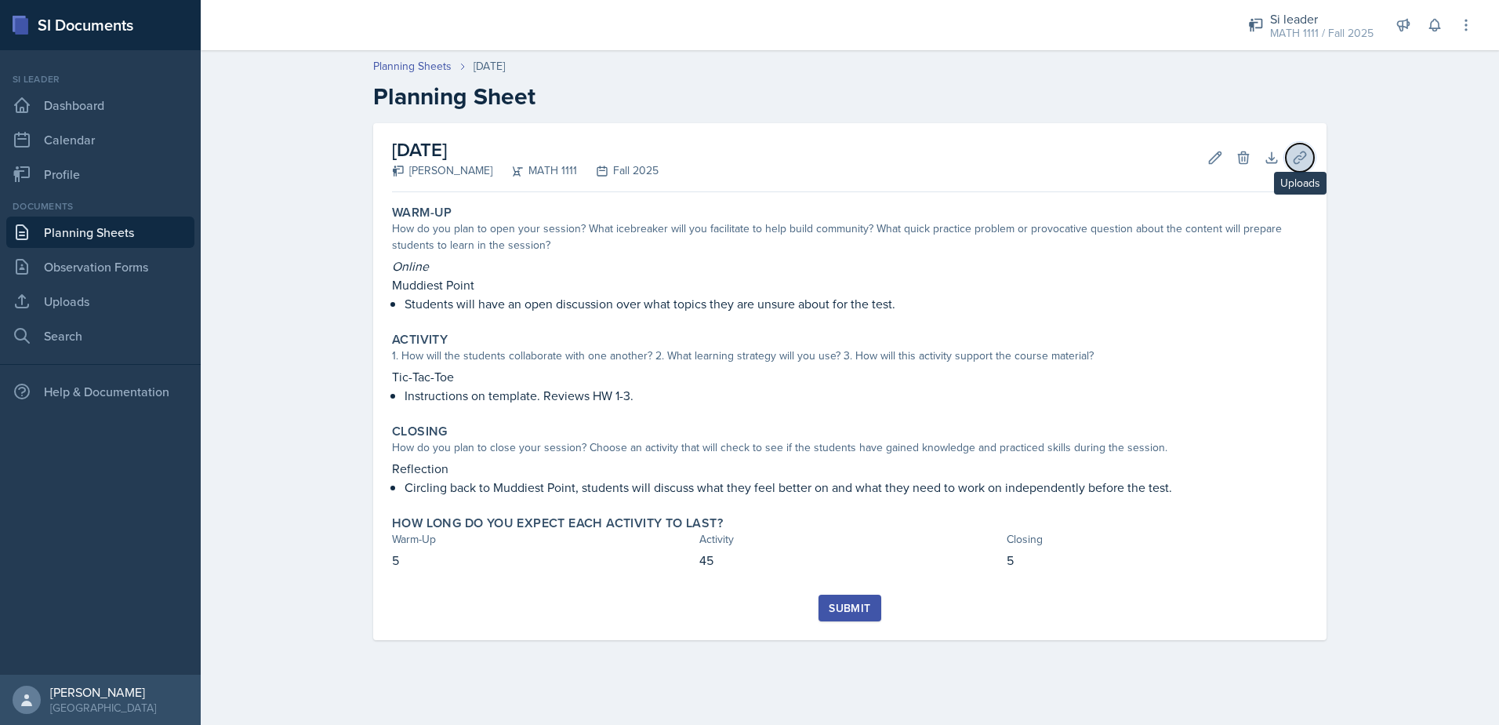
click at [1301, 154] on icon at bounding box center [1300, 158] width 16 height 16
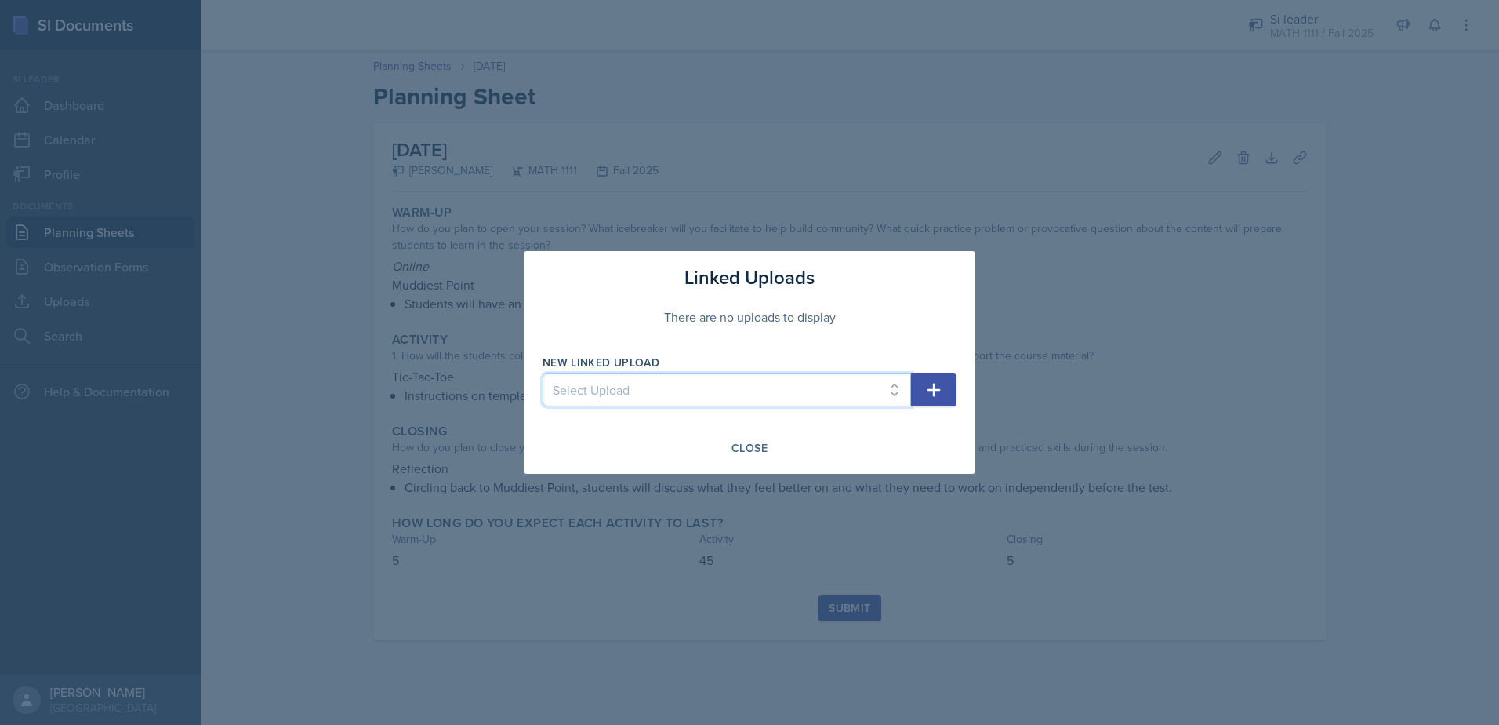
click at [694, 384] on select "Select Upload Mock Session Plan 8/26 Canva PDF 8/28 Canva PDF 8/28 Worksheet 9/…" at bounding box center [727, 389] width 369 height 33
select select "fdeb42db-4e4d-48f0-ab49-d07971cfd168"
click at [543, 373] on select "Select Upload Mock Session Plan 8/26 Canva PDF 8/28 Canva PDF 8/28 Worksheet 9/…" at bounding box center [727, 389] width 369 height 33
click at [928, 385] on icon "button" at bounding box center [933, 389] width 19 height 19
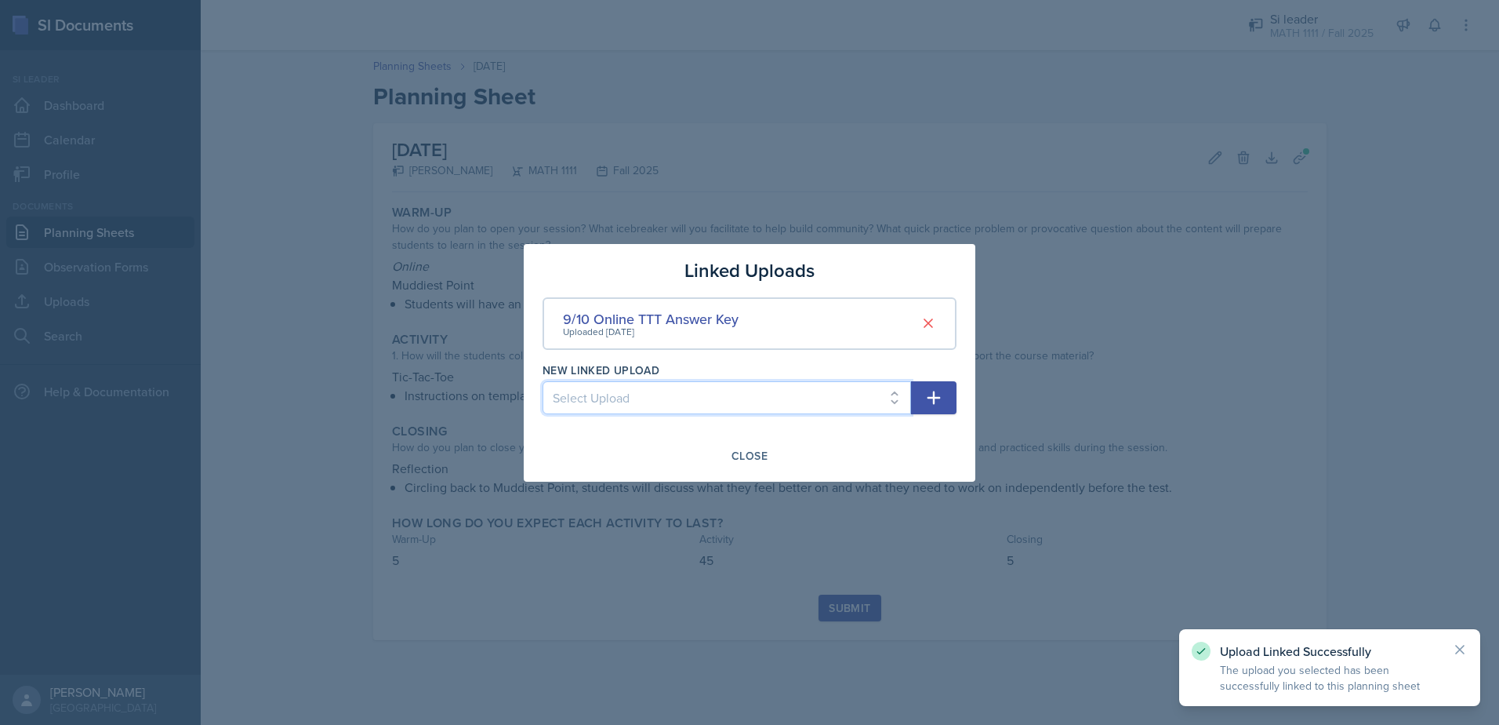
click at [829, 403] on select "Select Upload Mock Session Plan 8/26 Canva PDF 8/28 Canva PDF 8/28 Worksheet 9/…" at bounding box center [727, 397] width 369 height 33
select select "41134d58-58c5-45dc-8f59-54c4c751c935"
click at [543, 381] on select "Select Upload Mock Session Plan 8/26 Canva PDF 8/28 Canva PDF 8/28 Worksheet 9/…" at bounding box center [727, 397] width 369 height 33
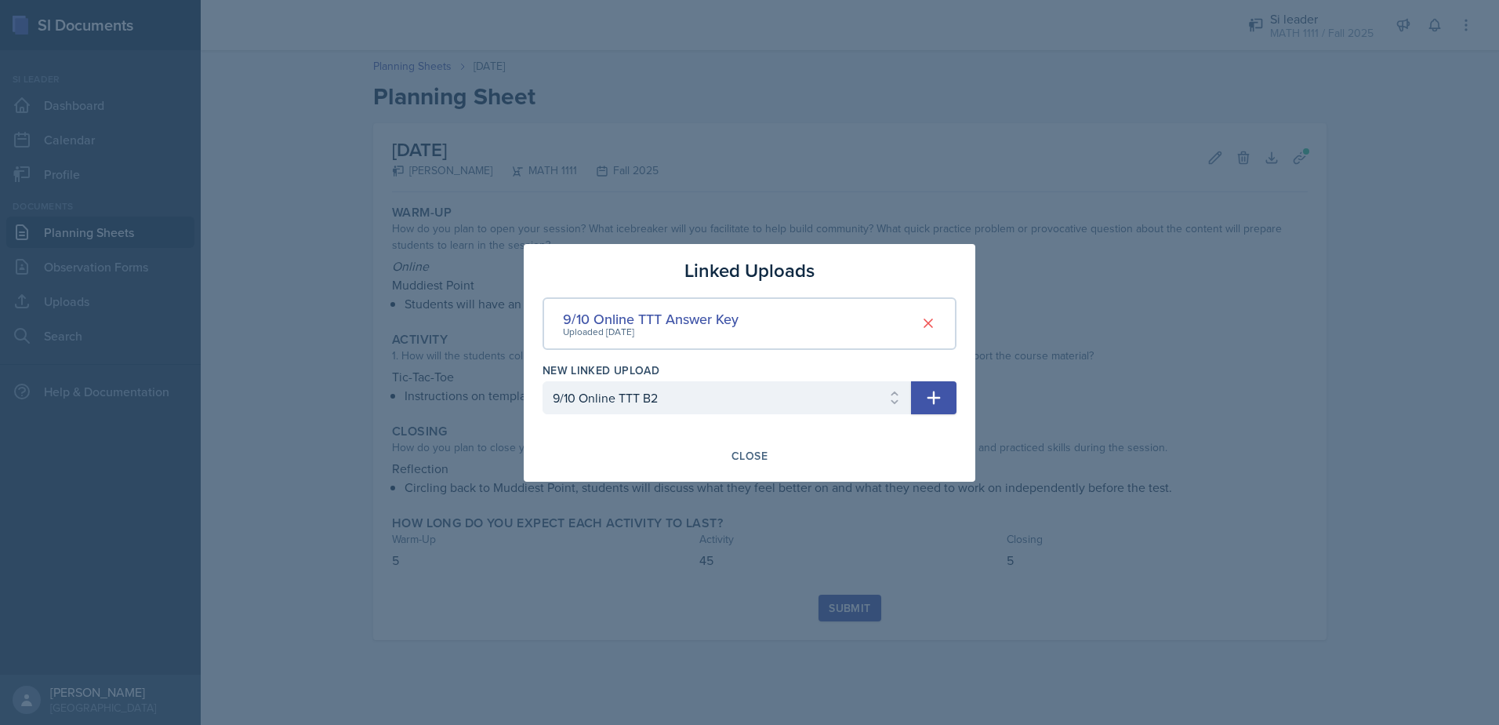
click at [932, 397] on icon "button" at bounding box center [934, 396] width 13 height 13
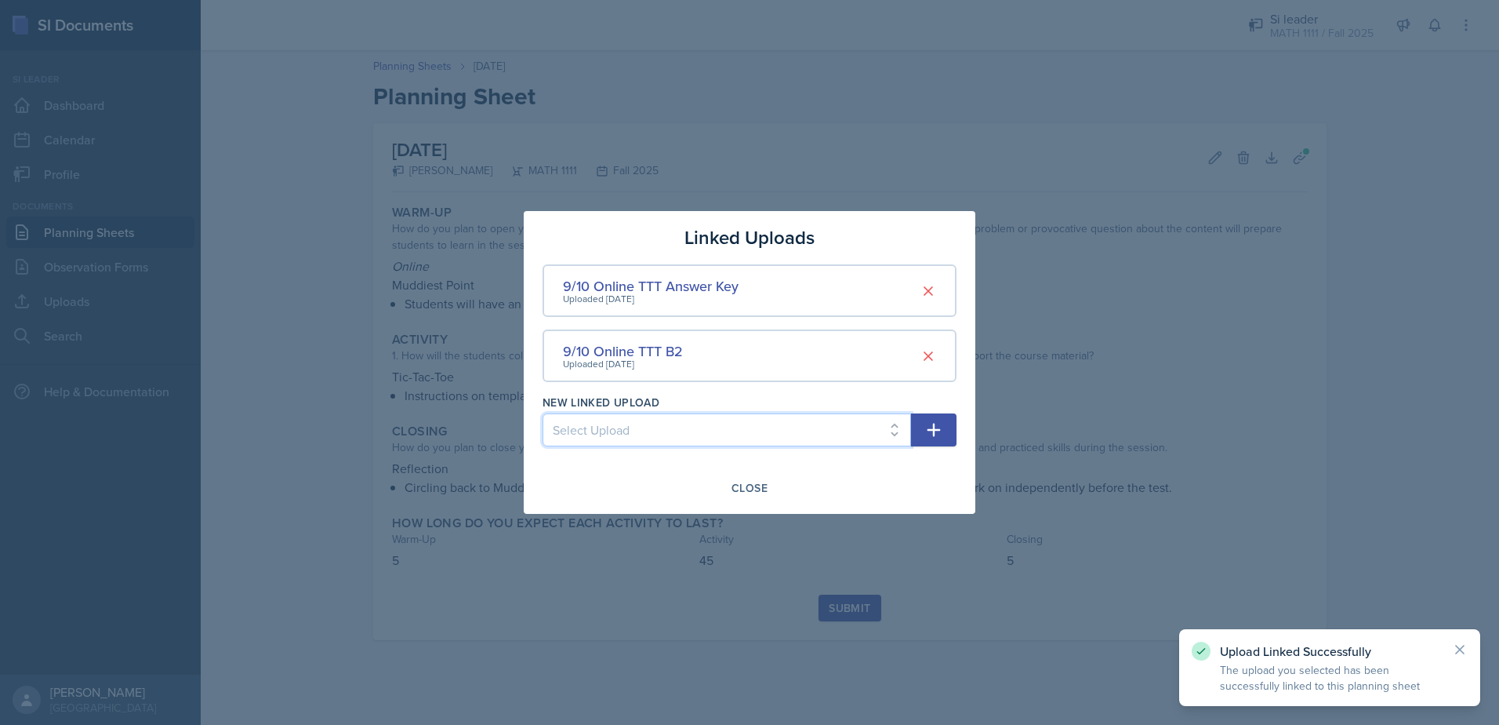
click at [775, 438] on select "Select Upload Mock Session Plan 8/26 Canva PDF 8/28 Canva PDF 8/28 Worksheet 9/…" at bounding box center [727, 429] width 369 height 33
select select "a6c12861-f49e-4697-a221-88d476f53ba9"
click at [543, 413] on select "Select Upload Mock Session Plan 8/26 Canva PDF 8/28 Canva PDF 8/28 Worksheet 9/…" at bounding box center [727, 429] width 369 height 33
click at [931, 423] on icon "button" at bounding box center [933, 429] width 19 height 19
select select
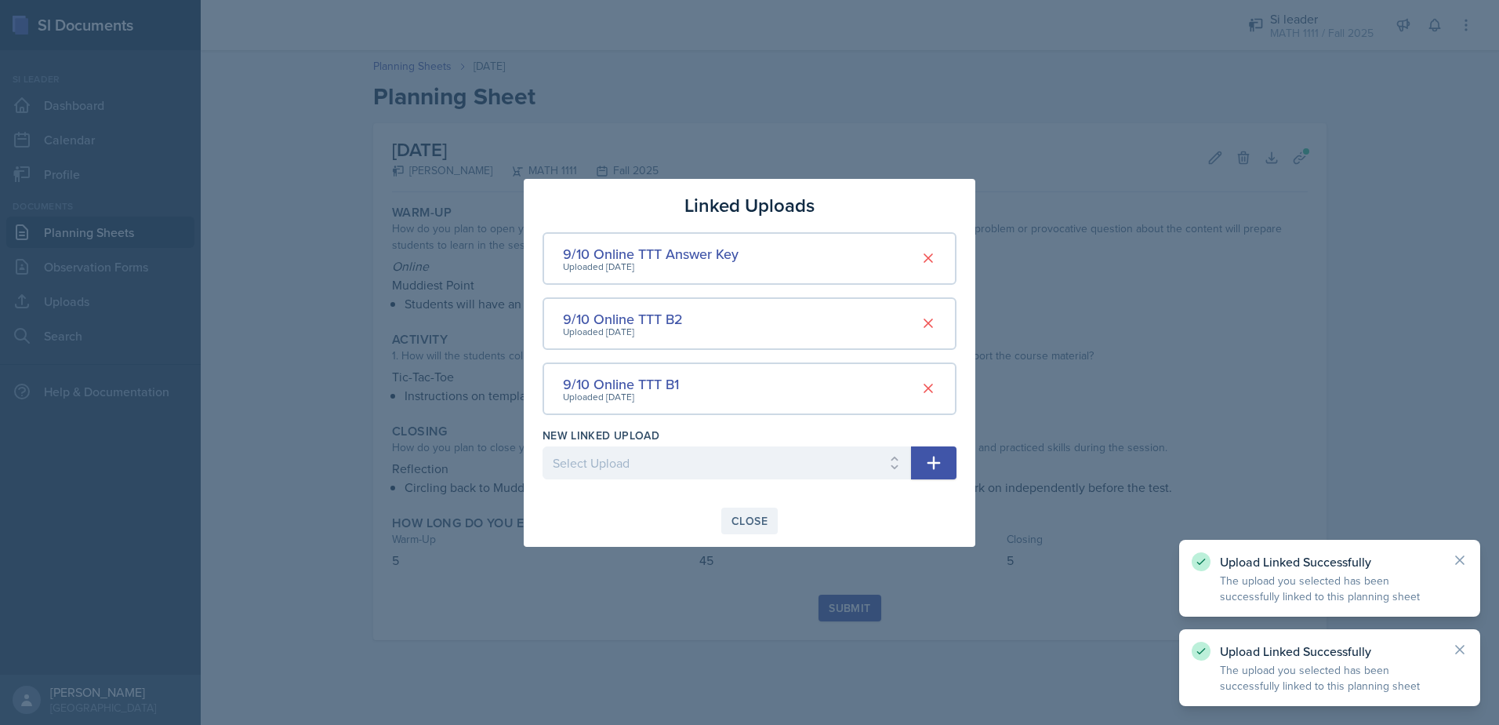
click at [743, 517] on div "Close" at bounding box center [750, 520] width 36 height 13
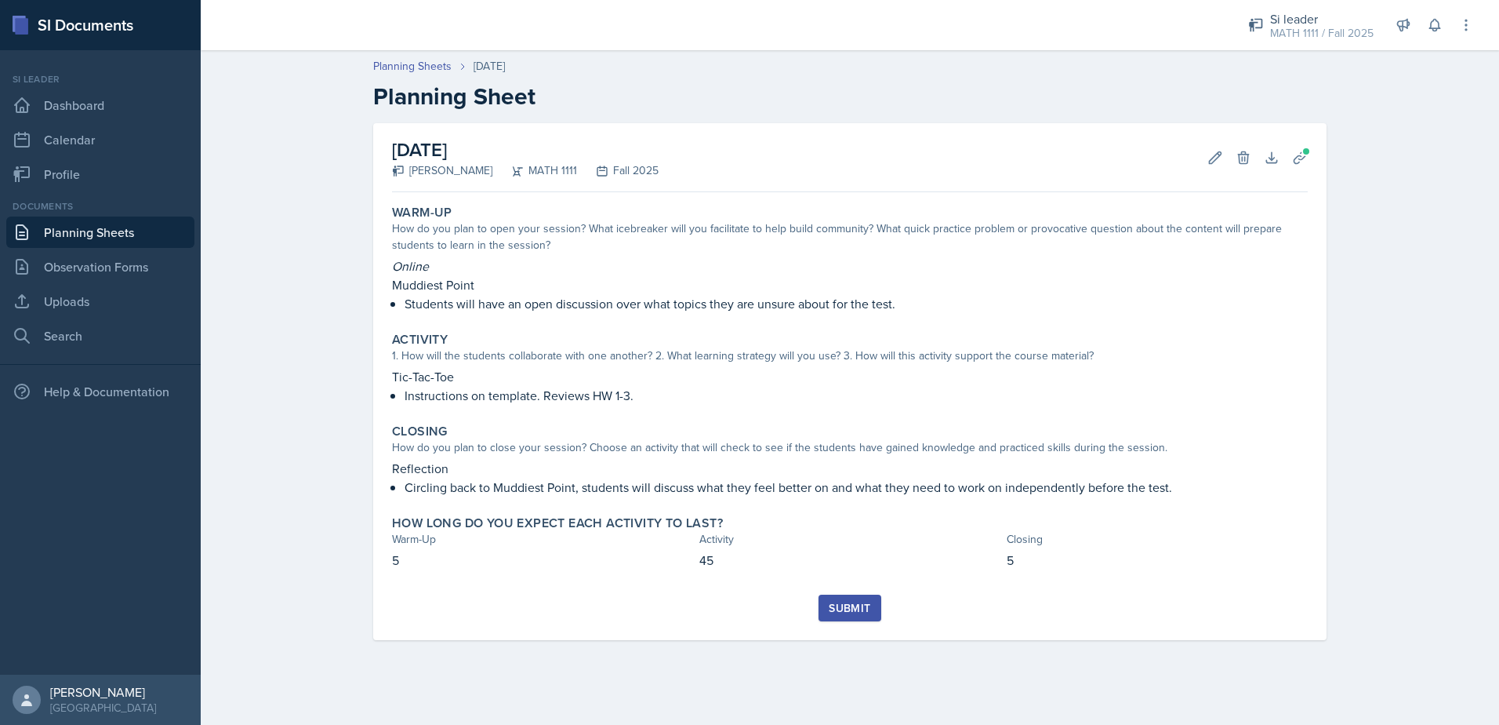
click at [853, 606] on div "Submit" at bounding box center [850, 607] width 42 height 13
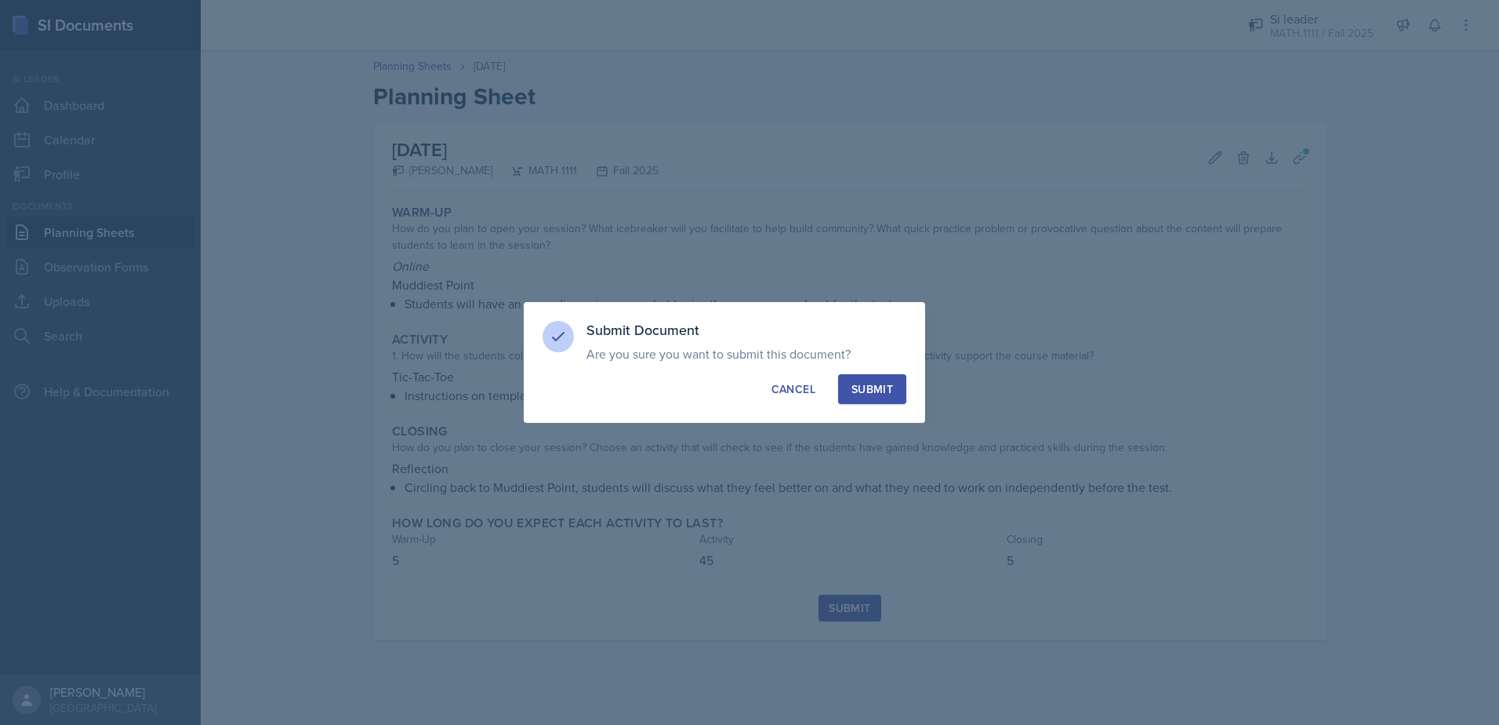
click at [870, 386] on div "Submit" at bounding box center [873, 389] width 42 height 16
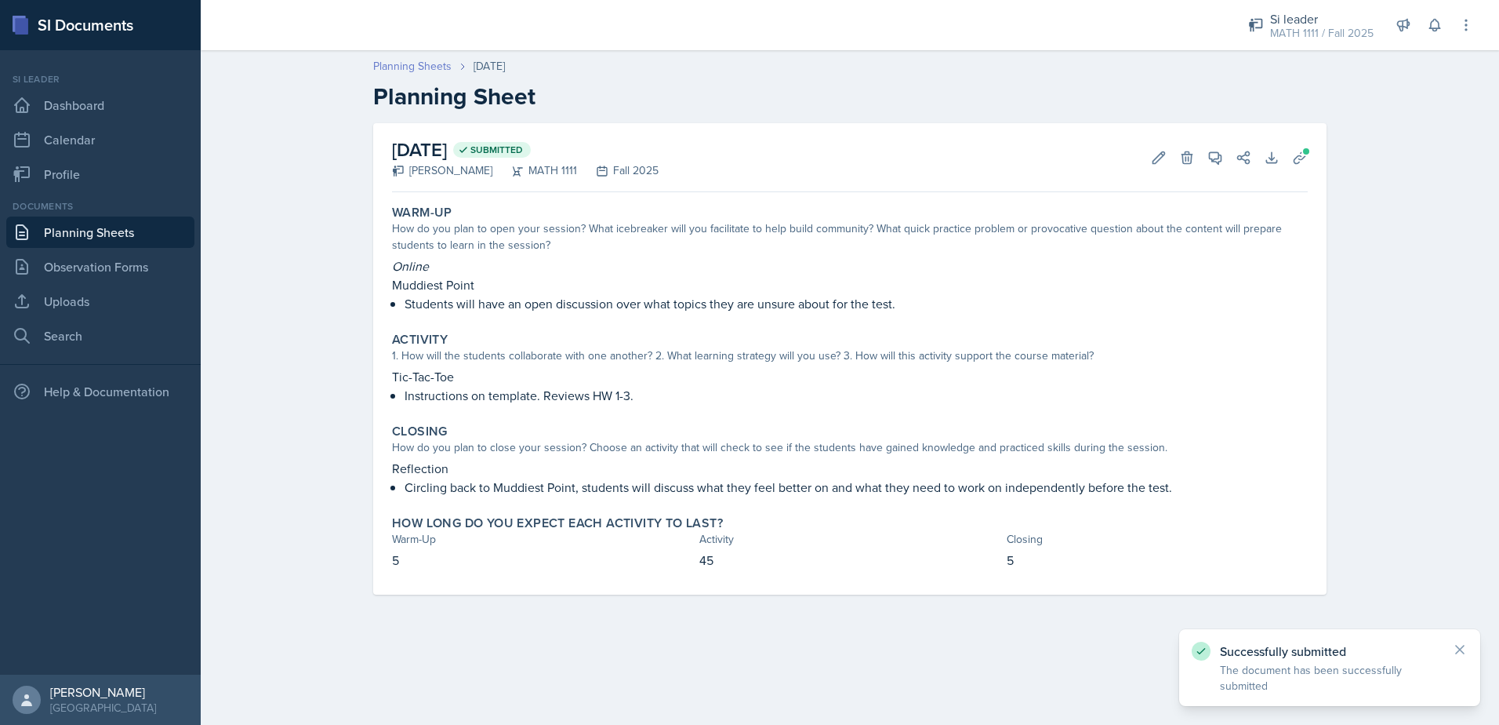
click at [409, 69] on link "Planning Sheets" at bounding box center [412, 66] width 78 height 16
